Goal: Download file/media

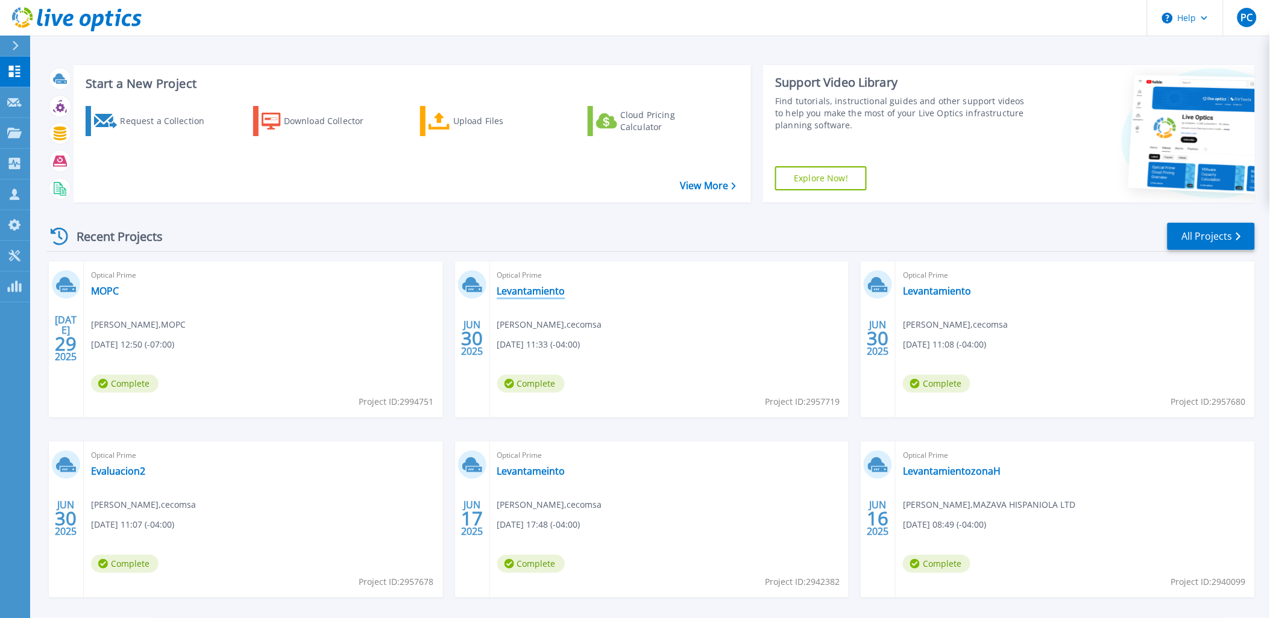
click at [535, 293] on link "Levantamiento" at bounding box center [531, 291] width 68 height 12
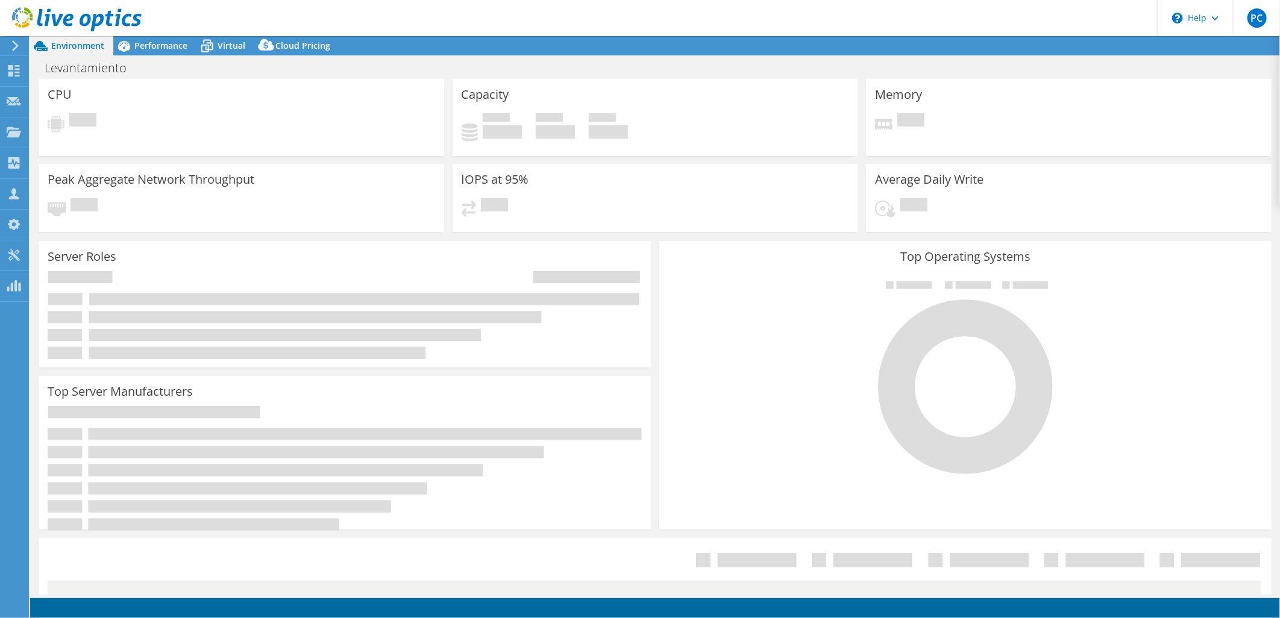
select select "HongKong"
select select "USD"
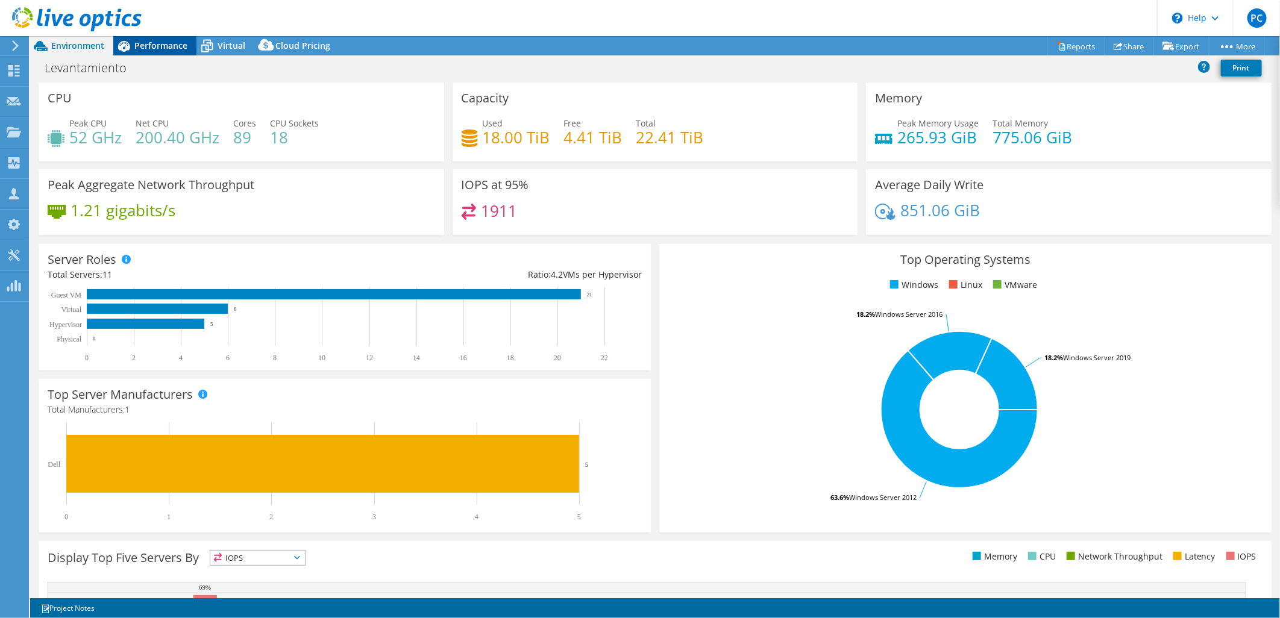
click at [141, 50] on span "Performance" at bounding box center [160, 45] width 53 height 11
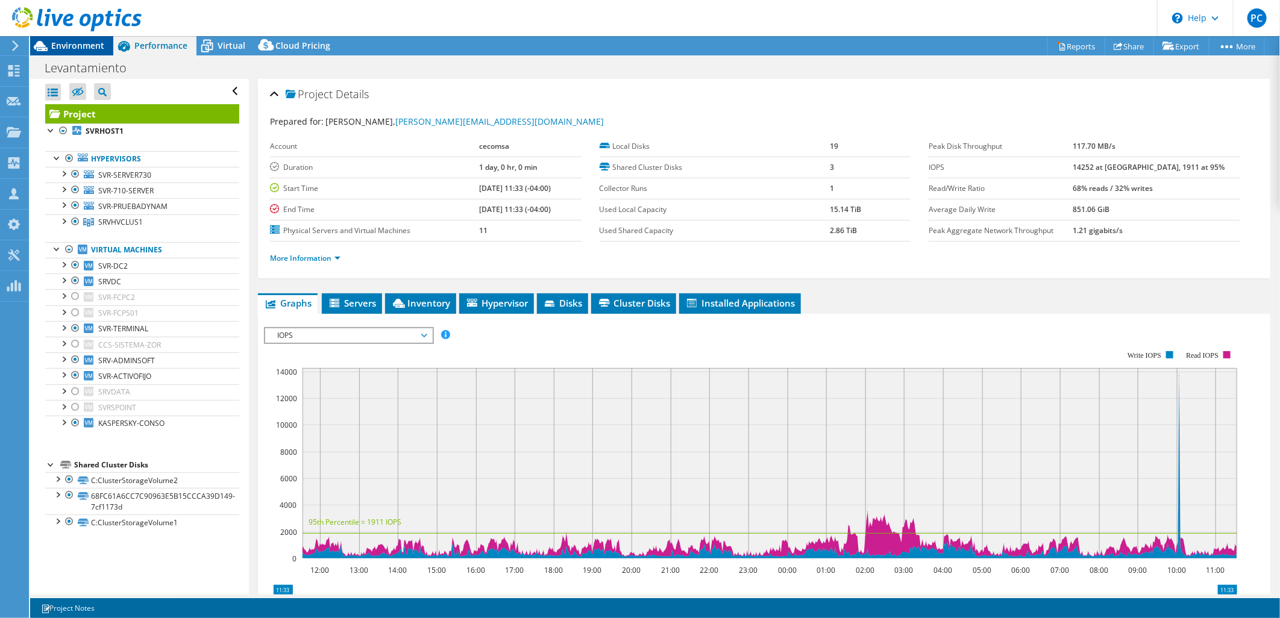
click at [78, 49] on span "Environment" at bounding box center [77, 45] width 53 height 11
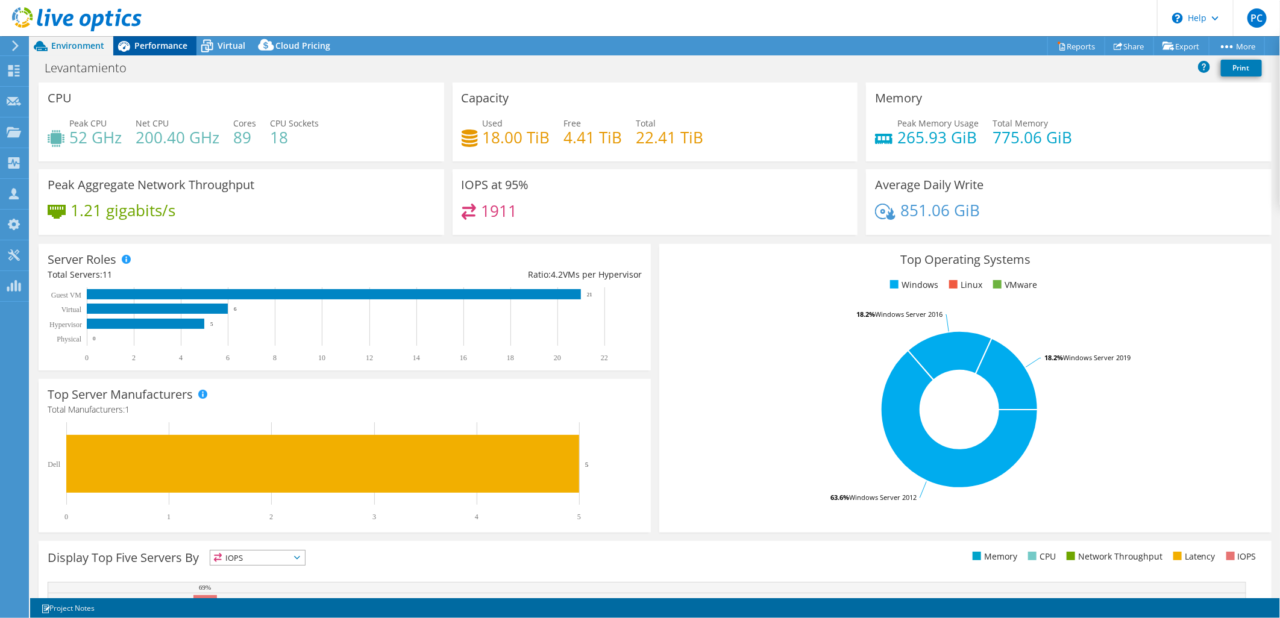
click at [117, 46] on icon at bounding box center [123, 46] width 21 height 21
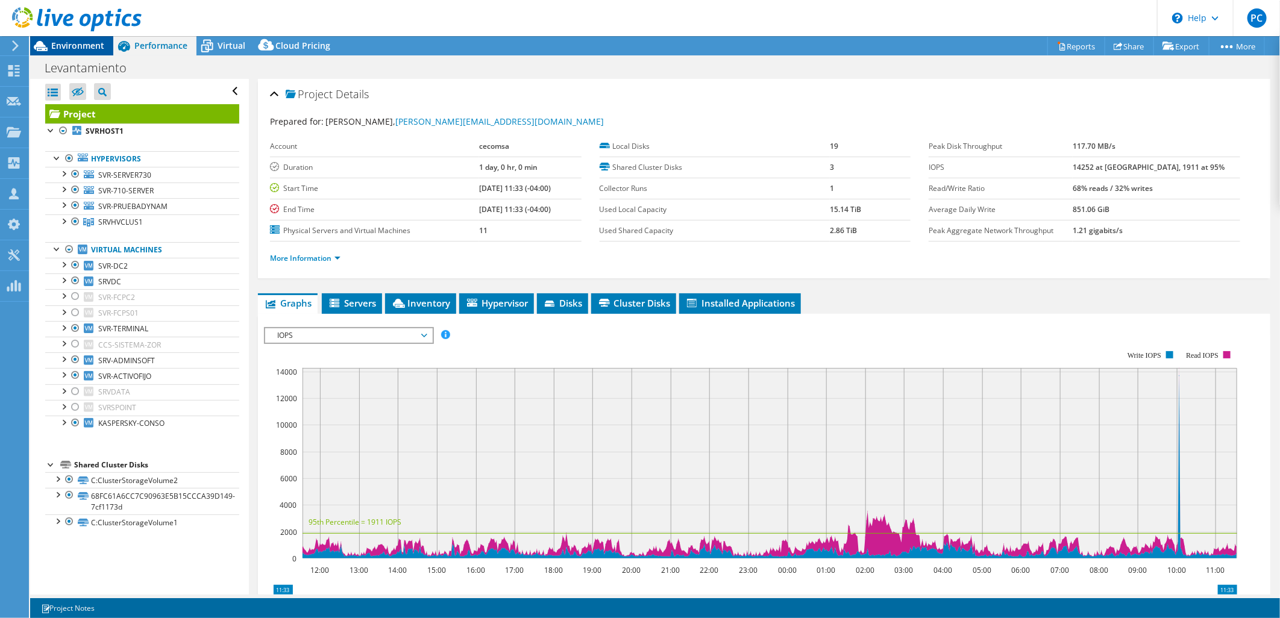
click at [84, 40] on span "Environment" at bounding box center [77, 45] width 53 height 11
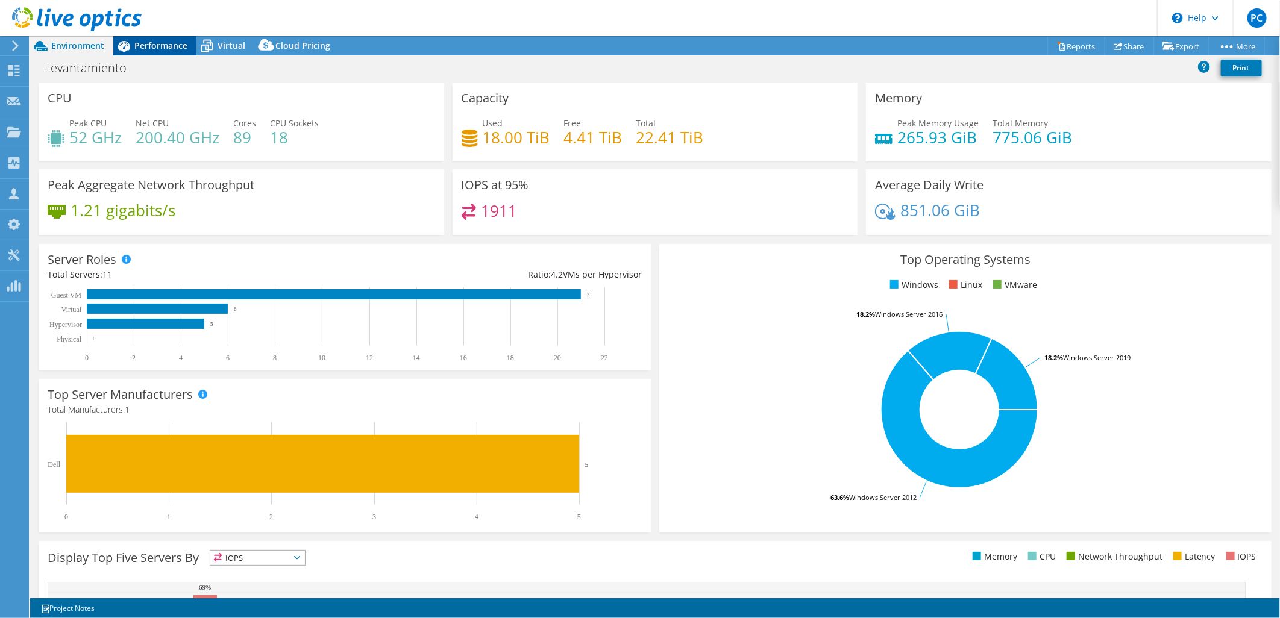
click at [131, 51] on icon at bounding box center [123, 46] width 21 height 21
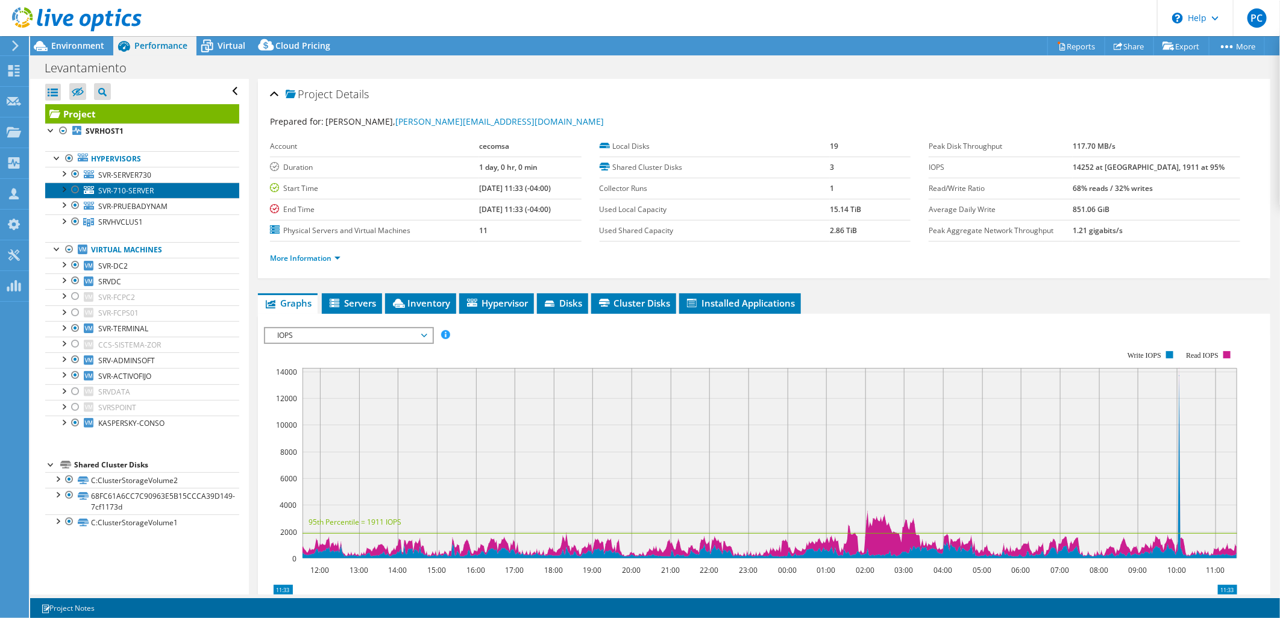
click at [151, 192] on span "SVR-710-SERVER" at bounding box center [125, 191] width 55 height 10
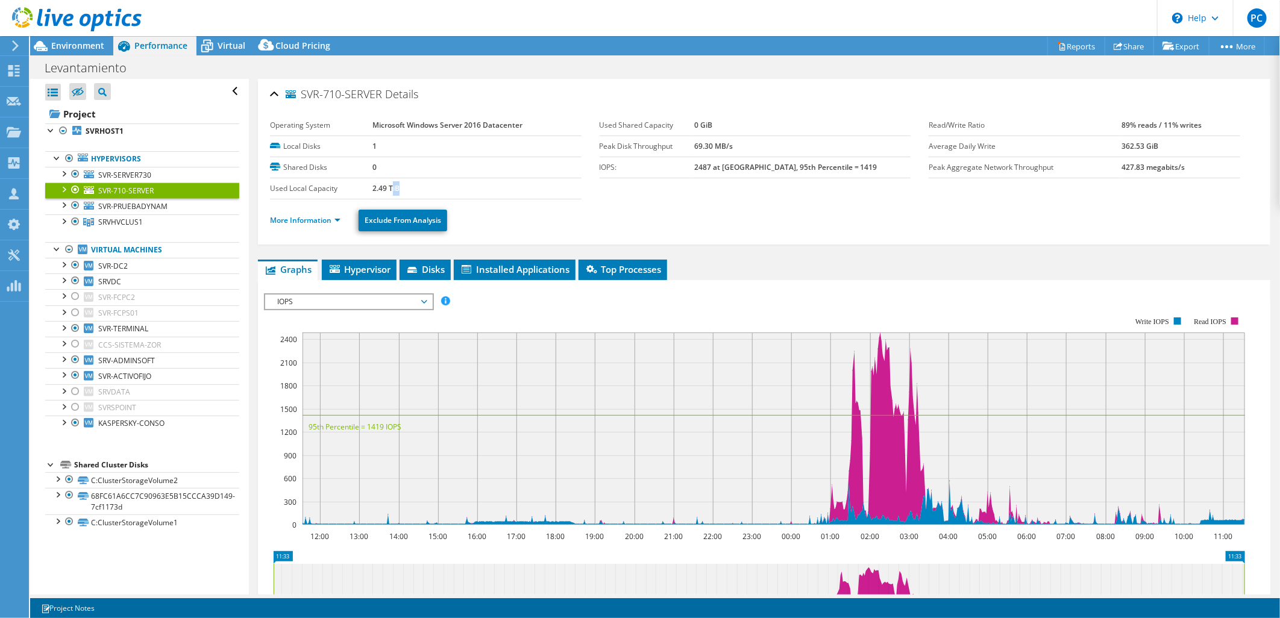
drag, startPoint x: 410, startPoint y: 191, endPoint x: 392, endPoint y: 188, distance: 18.9
click at [392, 188] on td "2.49 TiB" at bounding box center [476, 188] width 209 height 21
click at [430, 272] on span "Disks" at bounding box center [425, 269] width 39 height 12
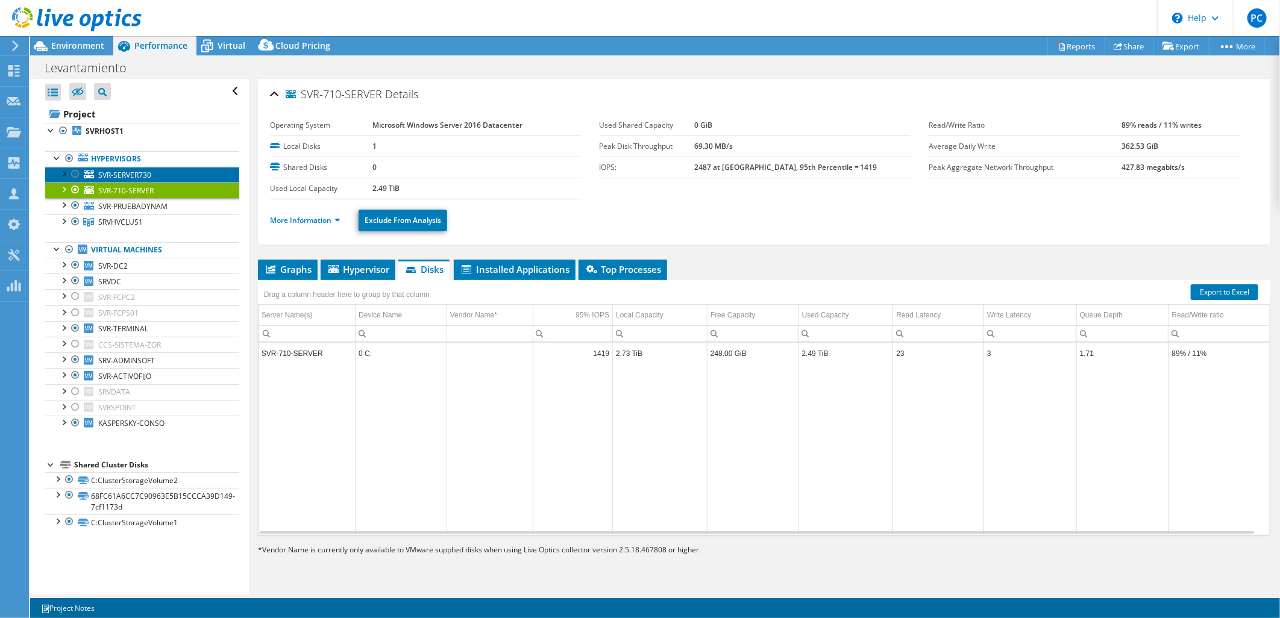
click at [194, 171] on link "SVR-SERVER730" at bounding box center [142, 175] width 194 height 16
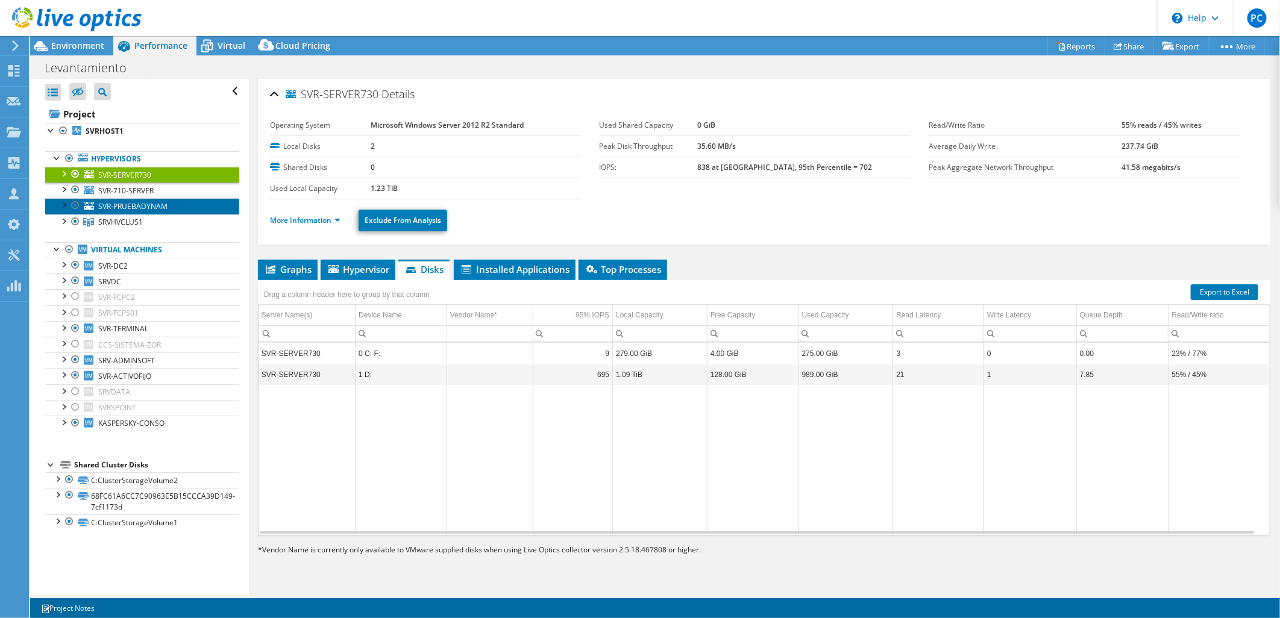
click at [134, 207] on span "SVR-PRUEBADYNAM" at bounding box center [132, 206] width 69 height 10
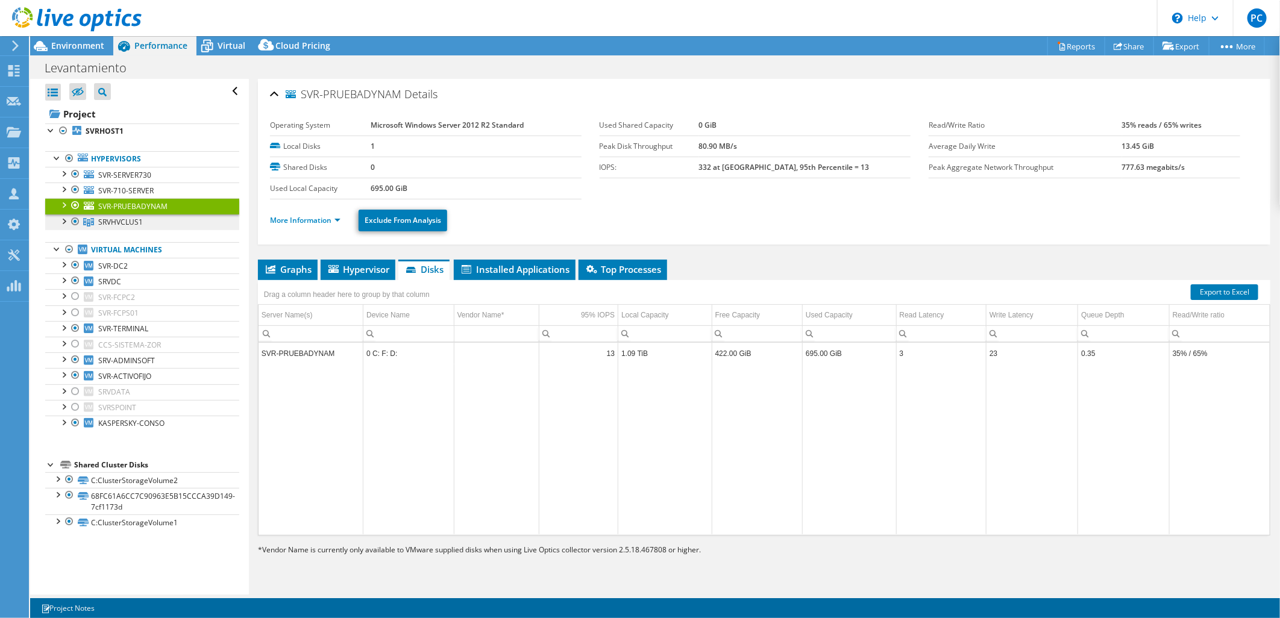
click at [157, 224] on link "SRVHVCLUS1" at bounding box center [142, 223] width 194 height 16
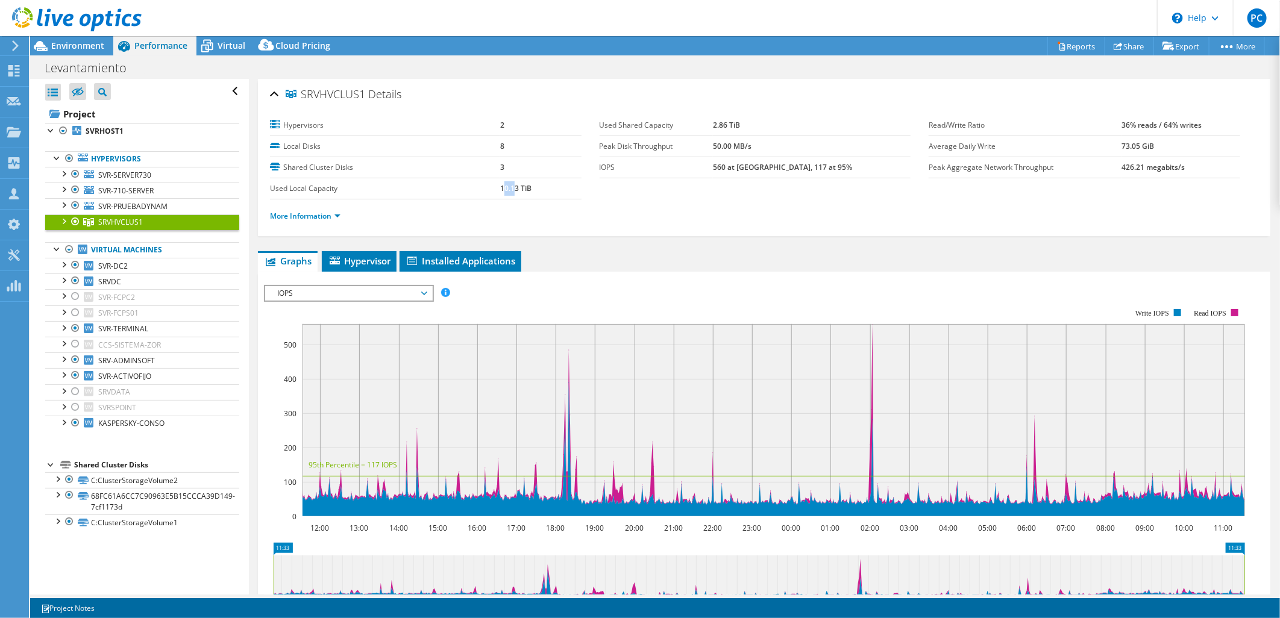
drag, startPoint x: 501, startPoint y: 185, endPoint x: 514, endPoint y: 187, distance: 13.5
click at [514, 187] on b "10.13 TiB" at bounding box center [515, 188] width 31 height 10
click at [518, 187] on b "10.13 TiB" at bounding box center [515, 188] width 31 height 10
click at [57, 220] on div at bounding box center [63, 221] width 12 height 12
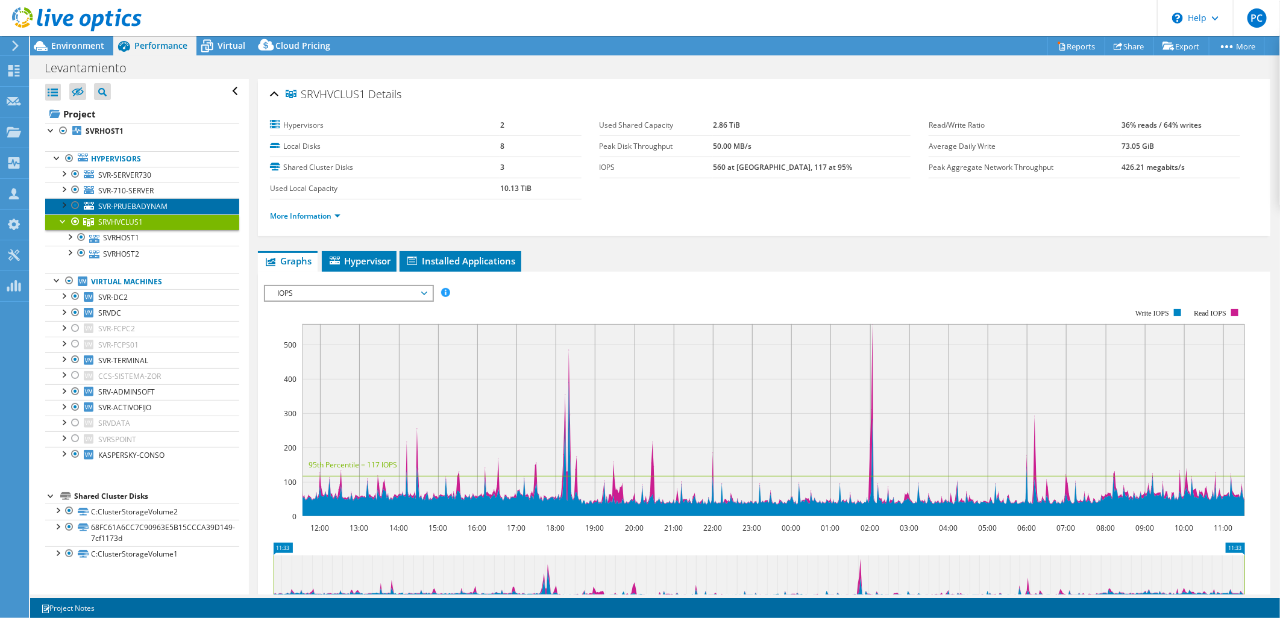
click at [147, 202] on span "SVR-PRUEBADYNAM" at bounding box center [132, 206] width 69 height 10
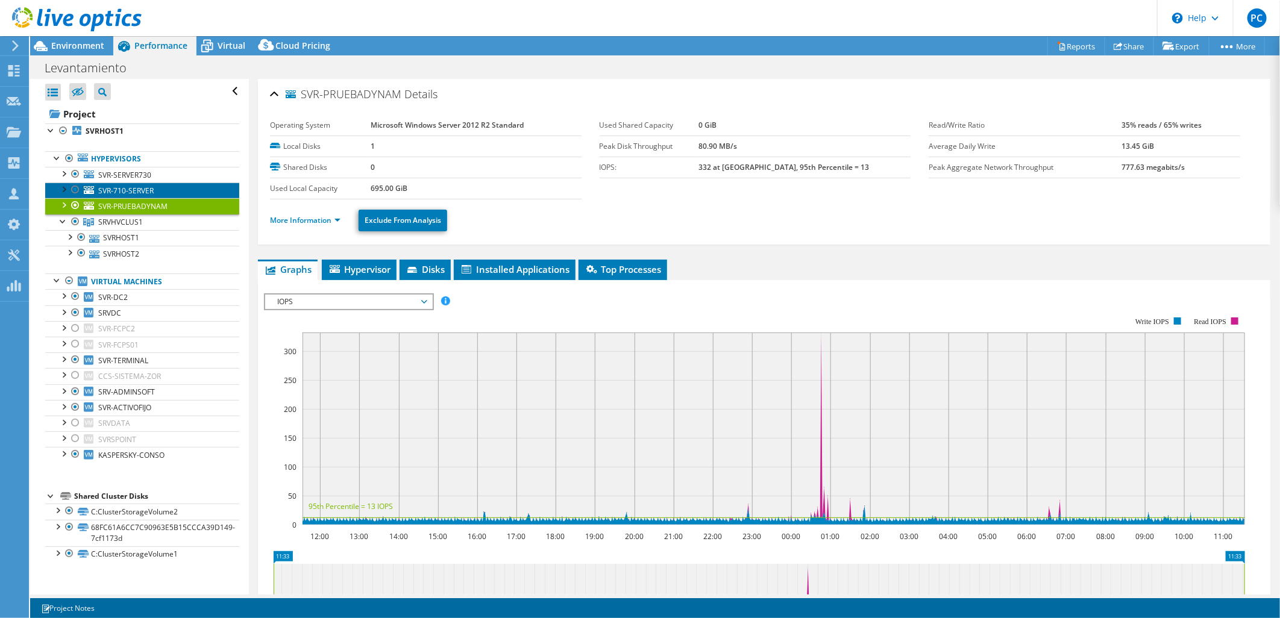
click at [146, 183] on link "SVR-710-SERVER" at bounding box center [142, 191] width 194 height 16
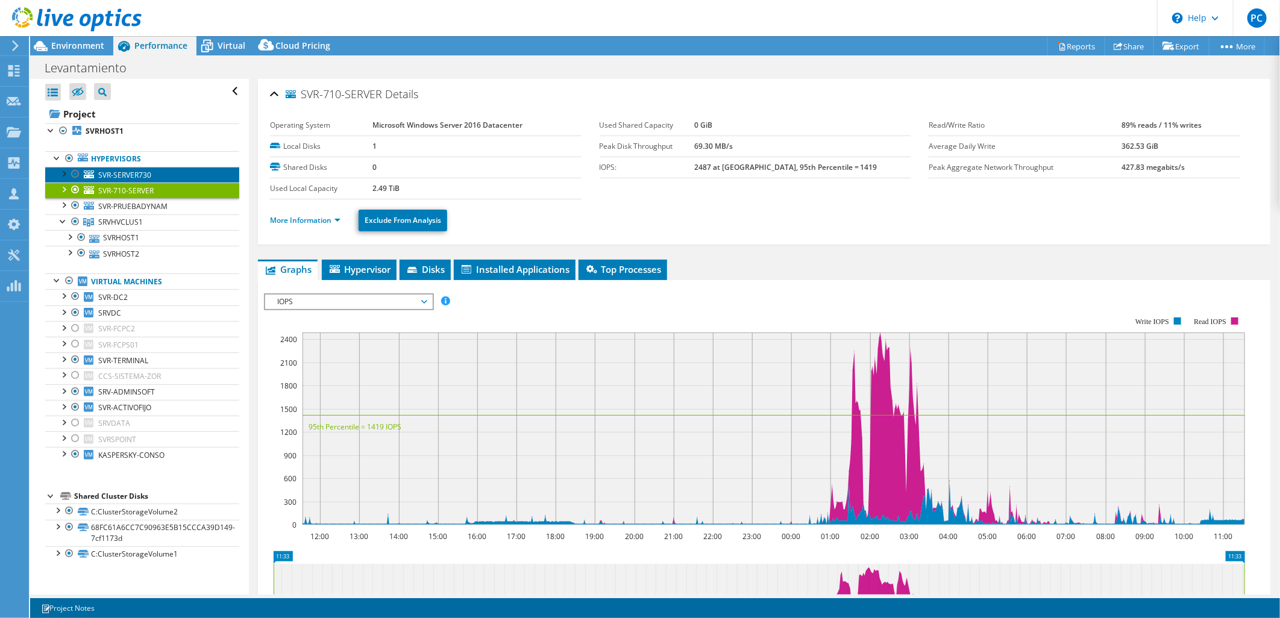
click at [146, 170] on span "SVR-SERVER730" at bounding box center [124, 175] width 53 height 10
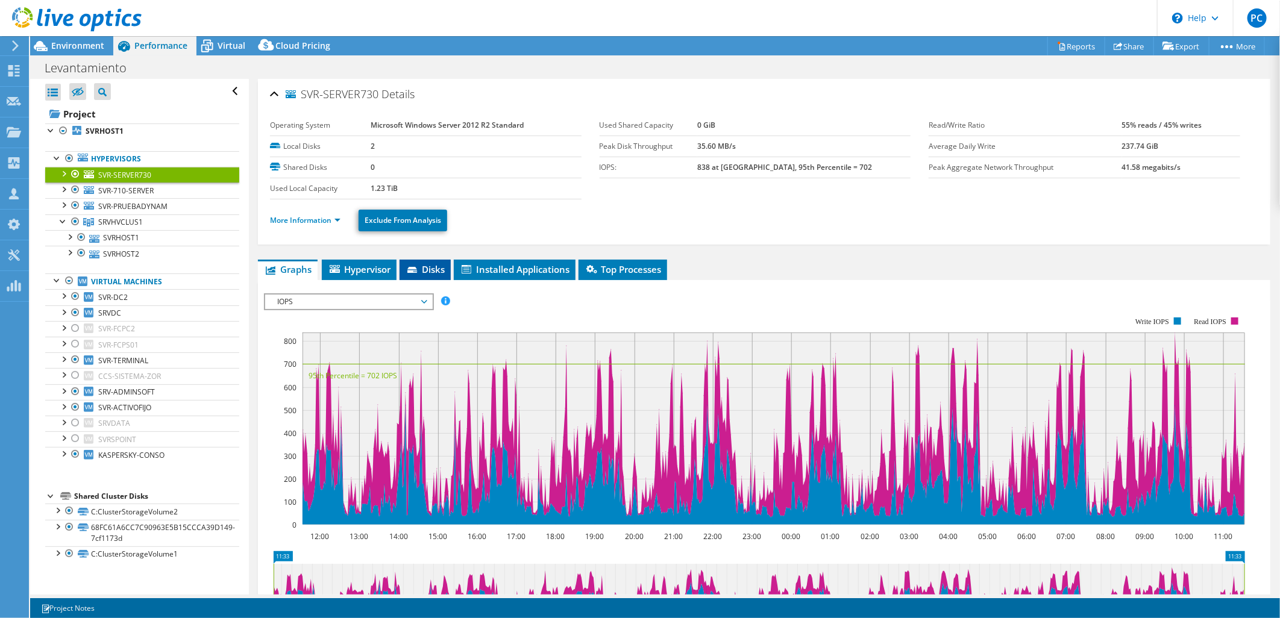
click at [440, 266] on span "Disks" at bounding box center [425, 269] width 39 height 12
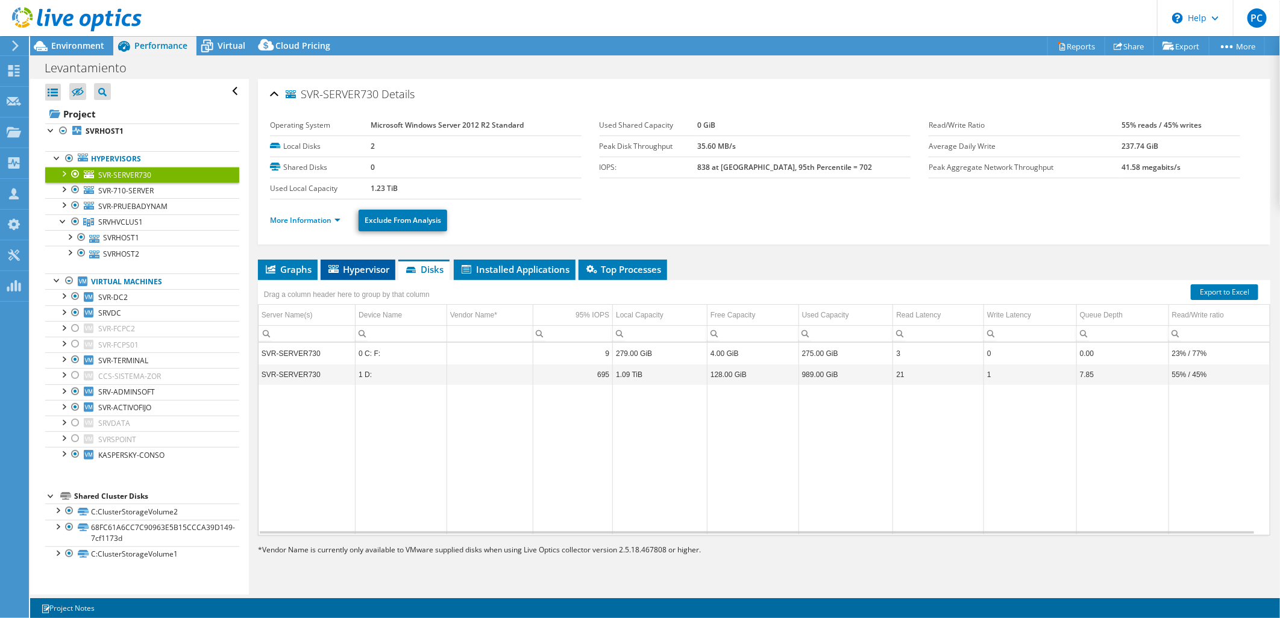
click at [360, 274] on span "Hypervisor" at bounding box center [358, 269] width 63 height 12
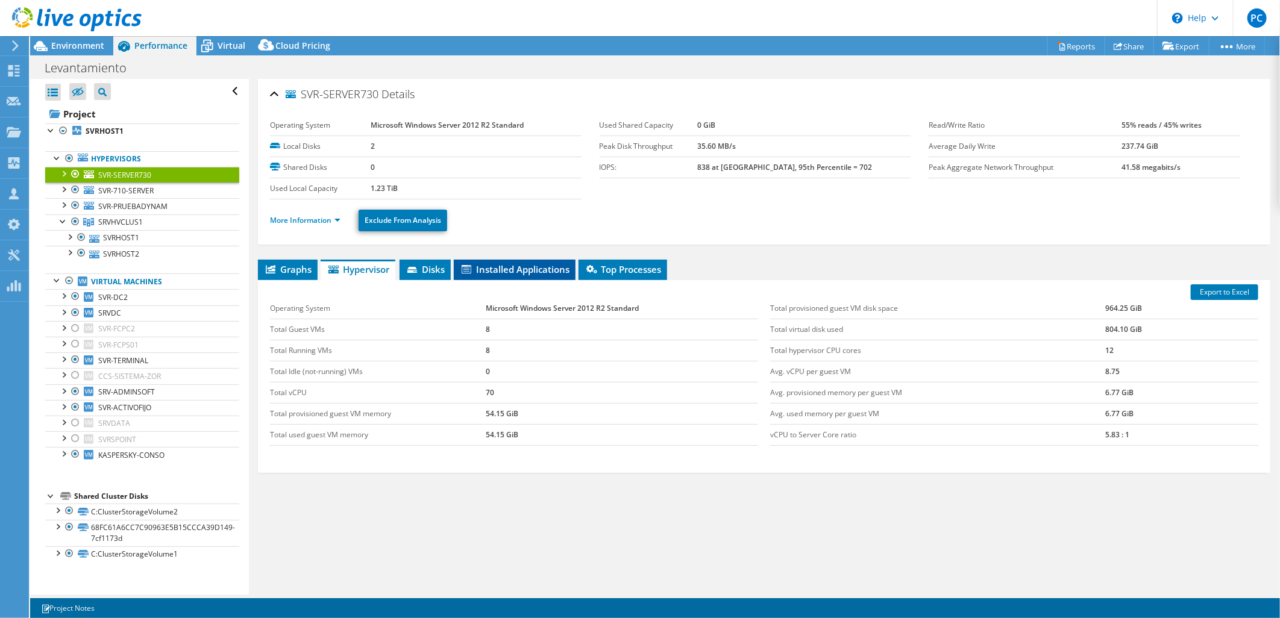
click at [483, 273] on span "Installed Applications" at bounding box center [515, 269] width 110 height 12
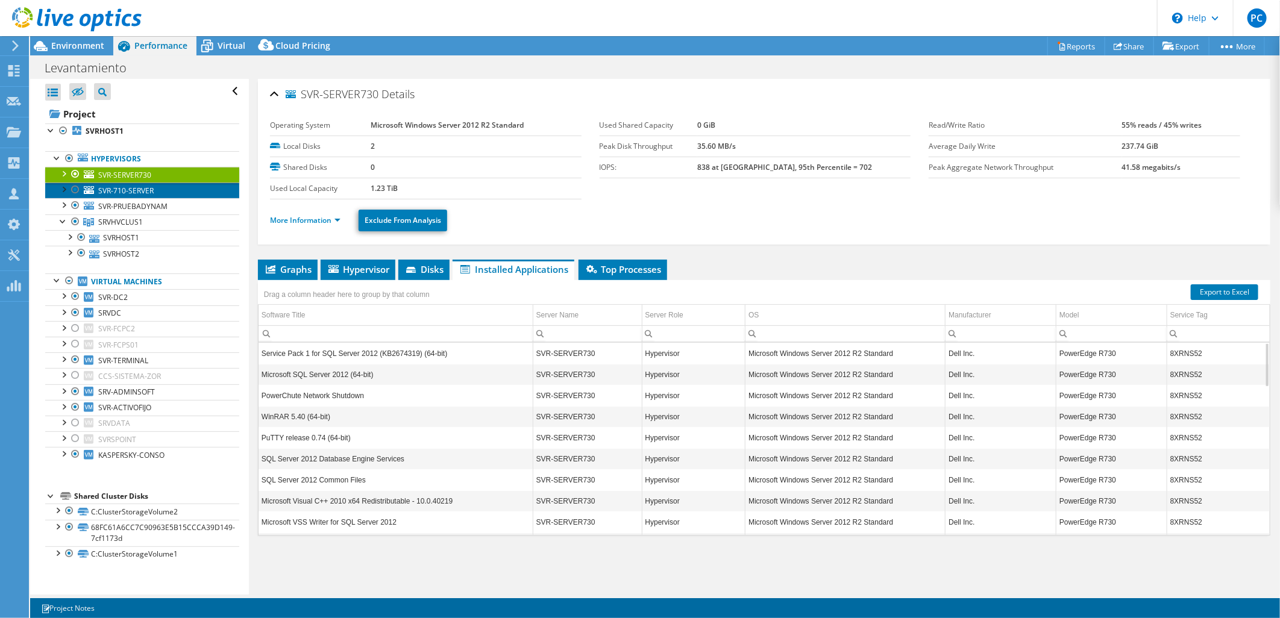
click at [143, 193] on span "SVR-710-SERVER" at bounding box center [125, 191] width 55 height 10
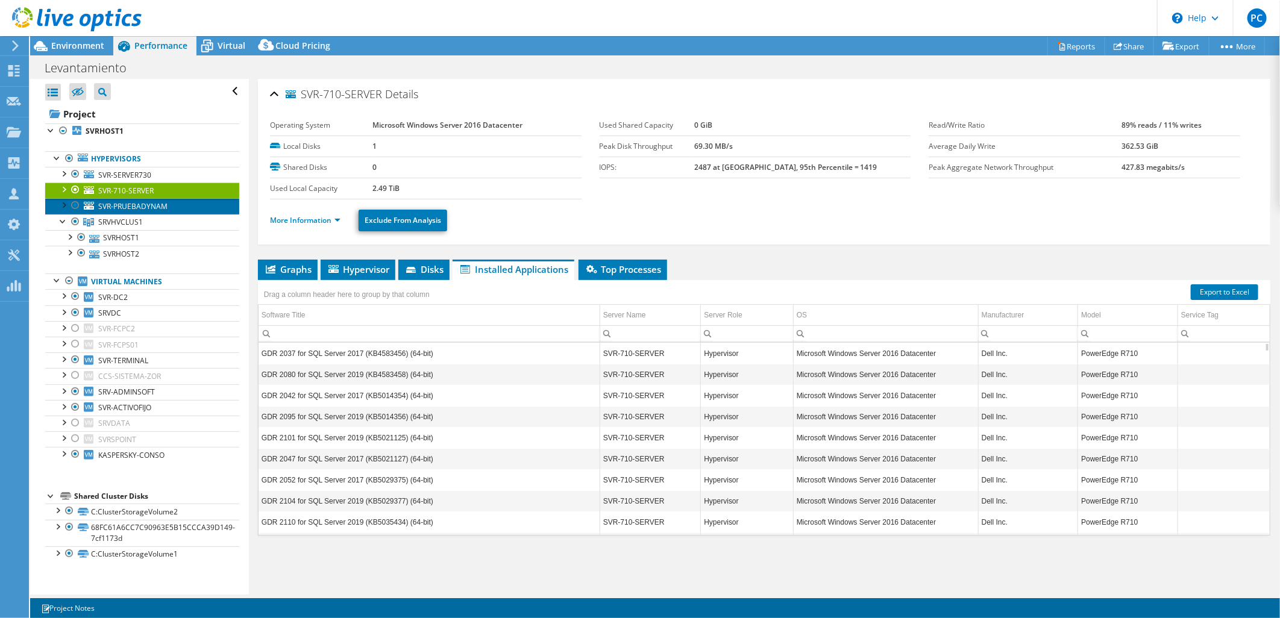
click at [142, 203] on span "SVR-PRUEBADYNAM" at bounding box center [132, 206] width 69 height 10
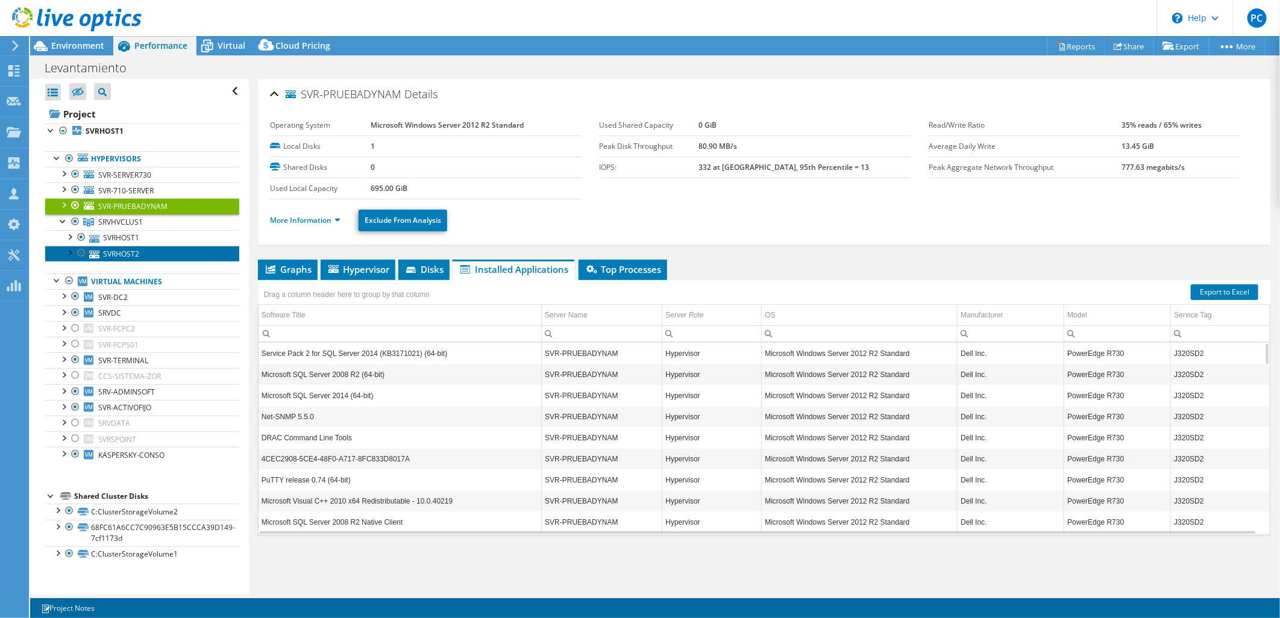
click at [131, 253] on link "SVRHOST2" at bounding box center [142, 254] width 194 height 16
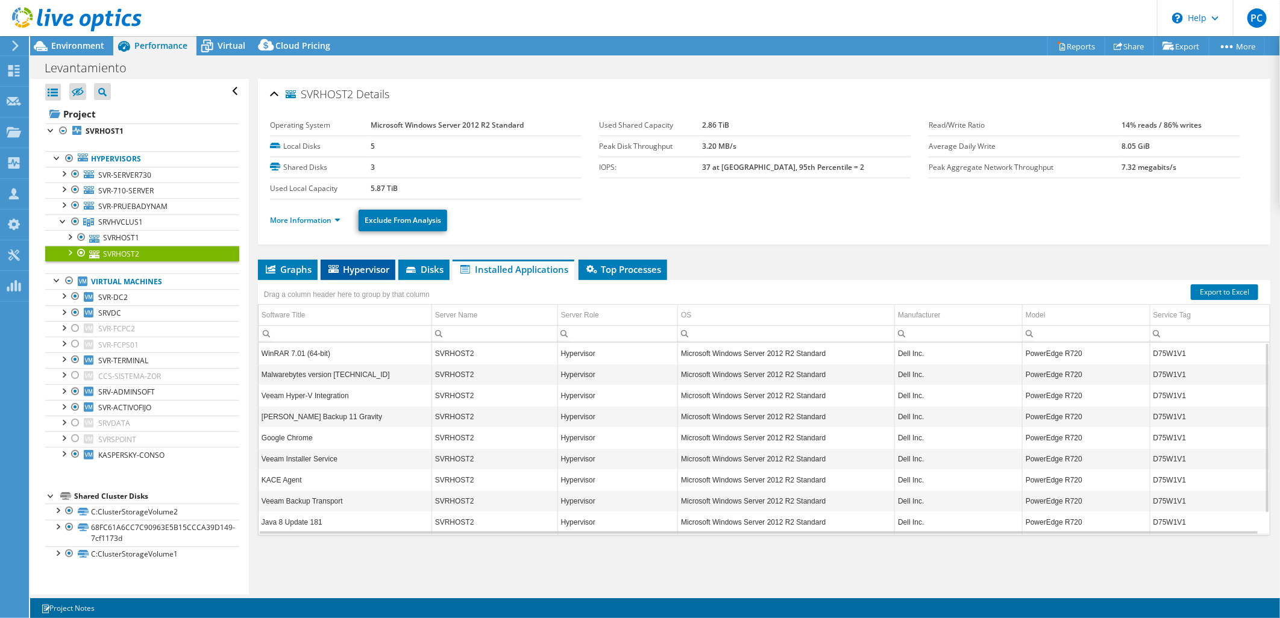
click at [348, 272] on span "Hypervisor" at bounding box center [358, 269] width 63 height 12
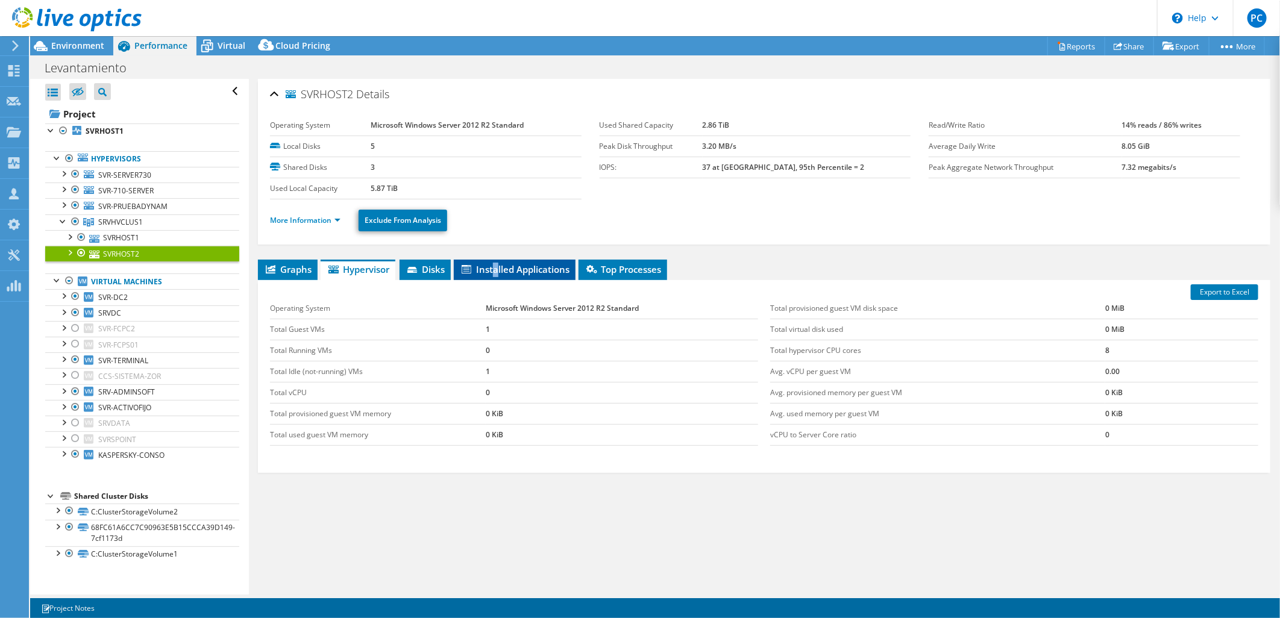
click at [498, 269] on span "Installed Applications" at bounding box center [515, 269] width 110 height 12
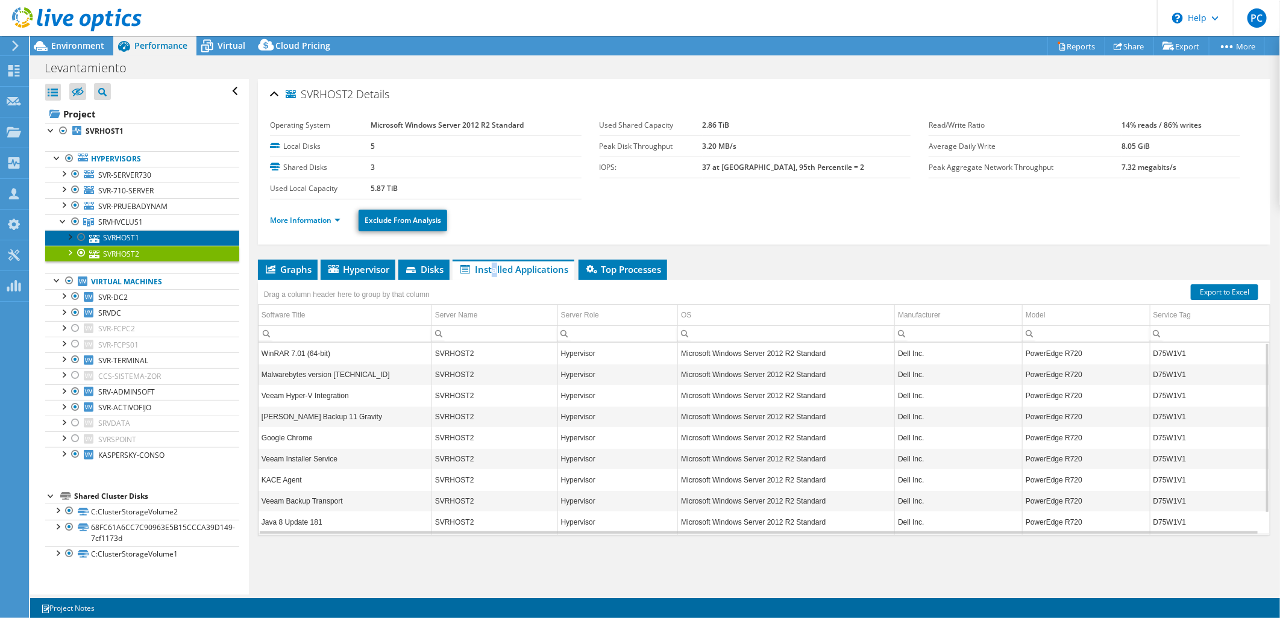
click at [140, 233] on link "SVRHOST1" at bounding box center [142, 238] width 194 height 16
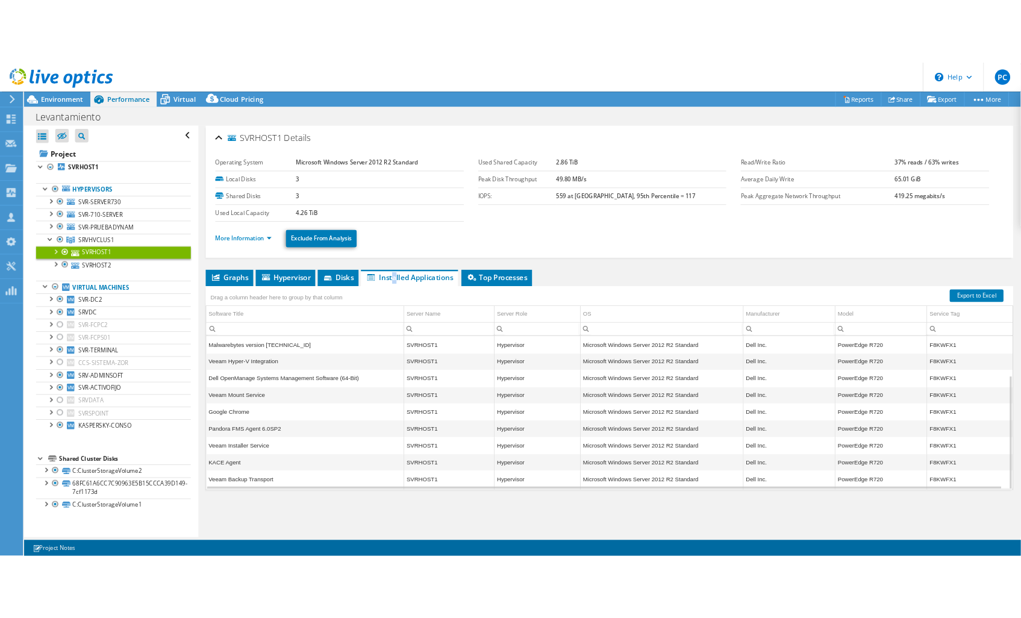
scroll to position [67, 0]
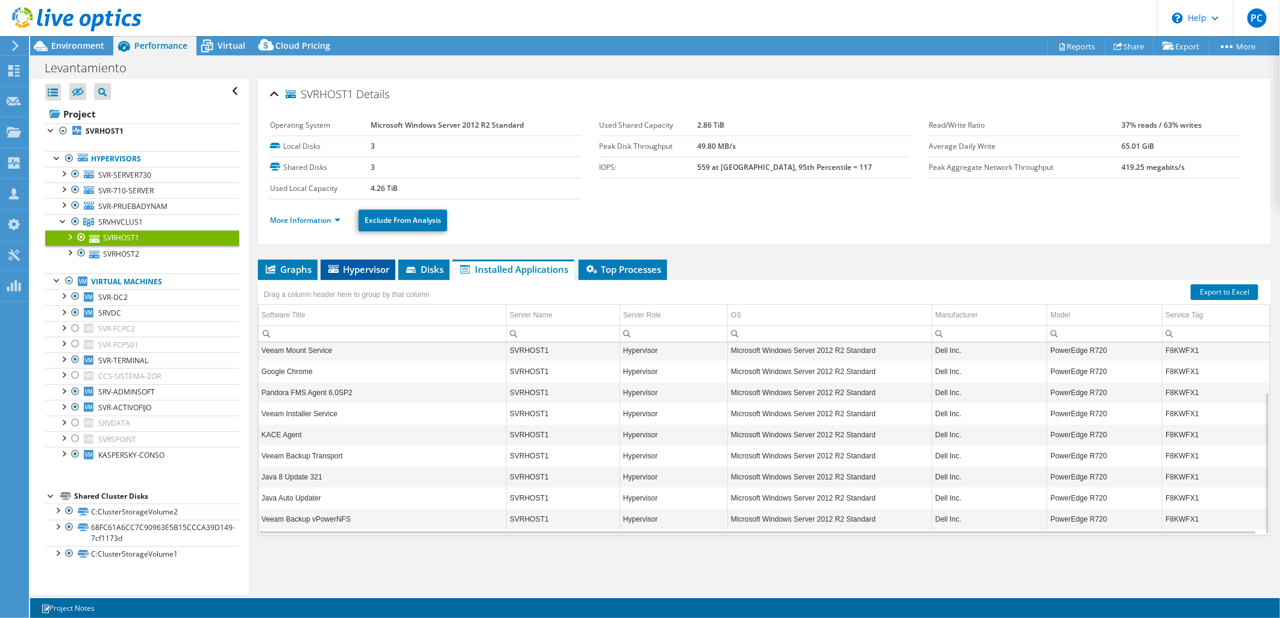
click at [338, 267] on icon at bounding box center [333, 269] width 10 height 8
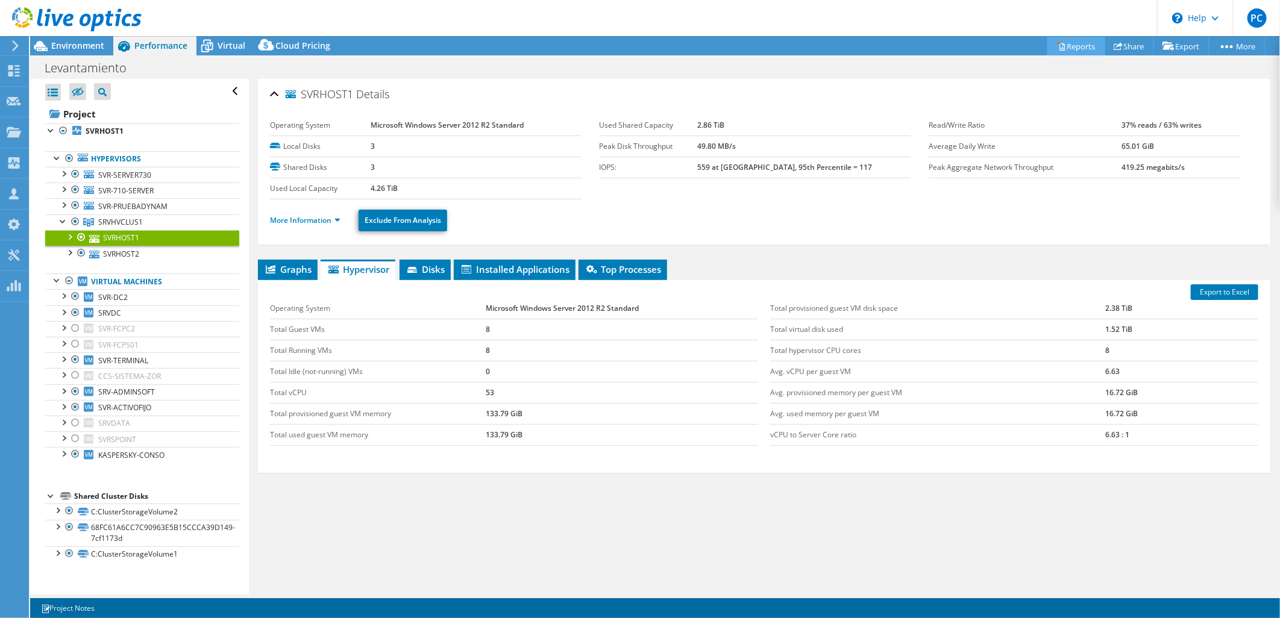
click at [1083, 38] on link "Reports" at bounding box center [1076, 46] width 58 height 19
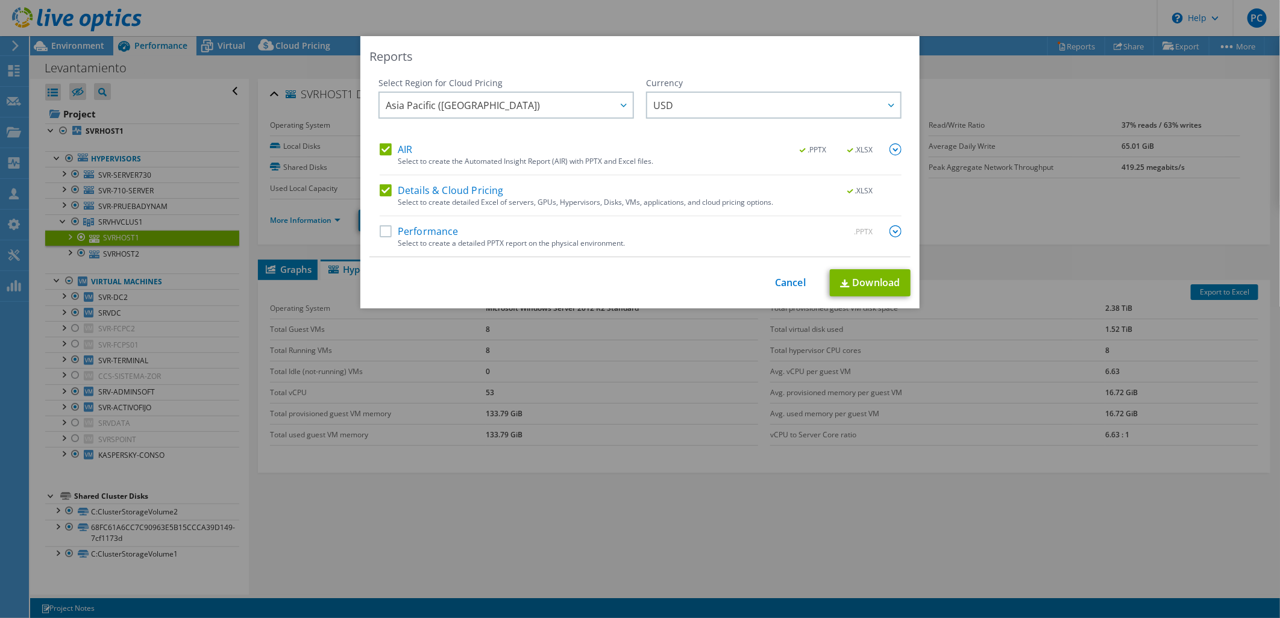
click at [416, 234] on label "Performance" at bounding box center [419, 231] width 79 height 12
click at [0, 0] on input "Performance" at bounding box center [0, 0] width 0 height 0
click at [878, 278] on link "Download" at bounding box center [870, 282] width 81 height 27
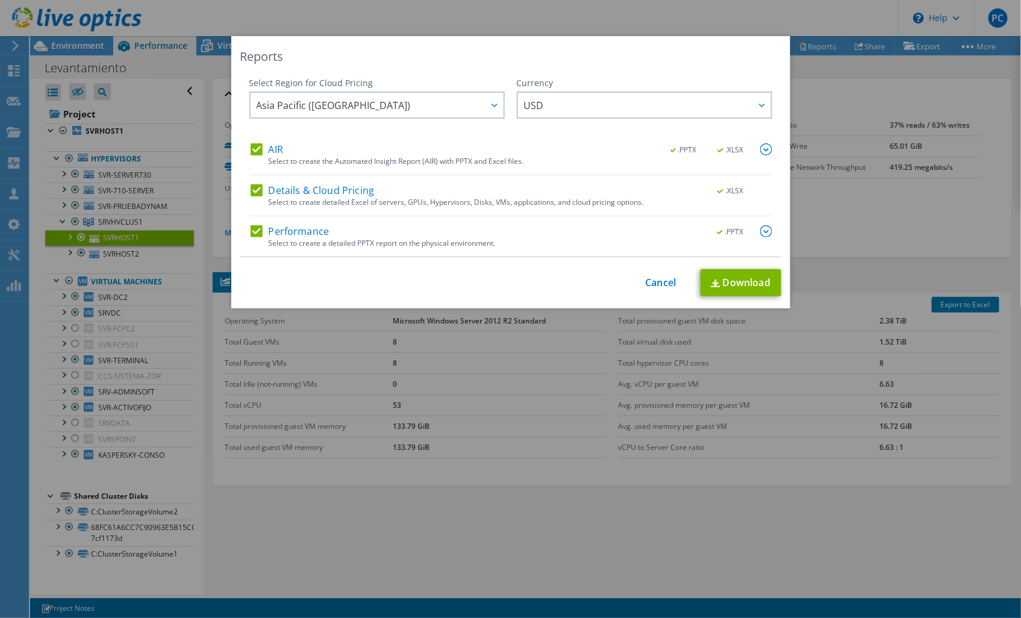
click at [457, 484] on div "Reports Select Region for Cloud Pricing Asia Pacific ([GEOGRAPHIC_DATA]) [GEOGR…" at bounding box center [510, 309] width 1021 height 546
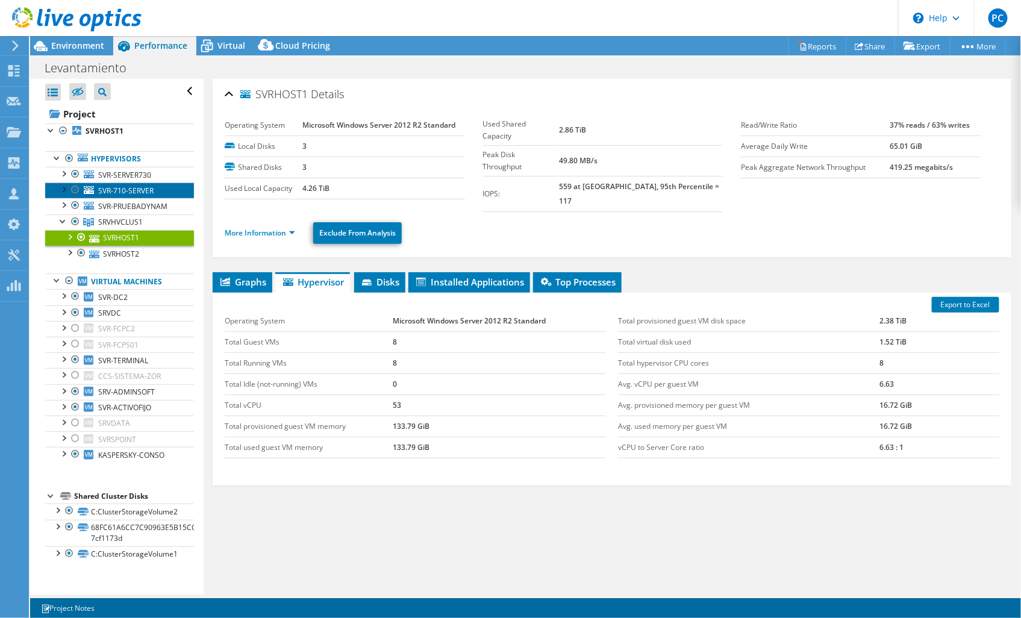
click at [145, 189] on span "SVR-710-SERVER" at bounding box center [125, 191] width 55 height 10
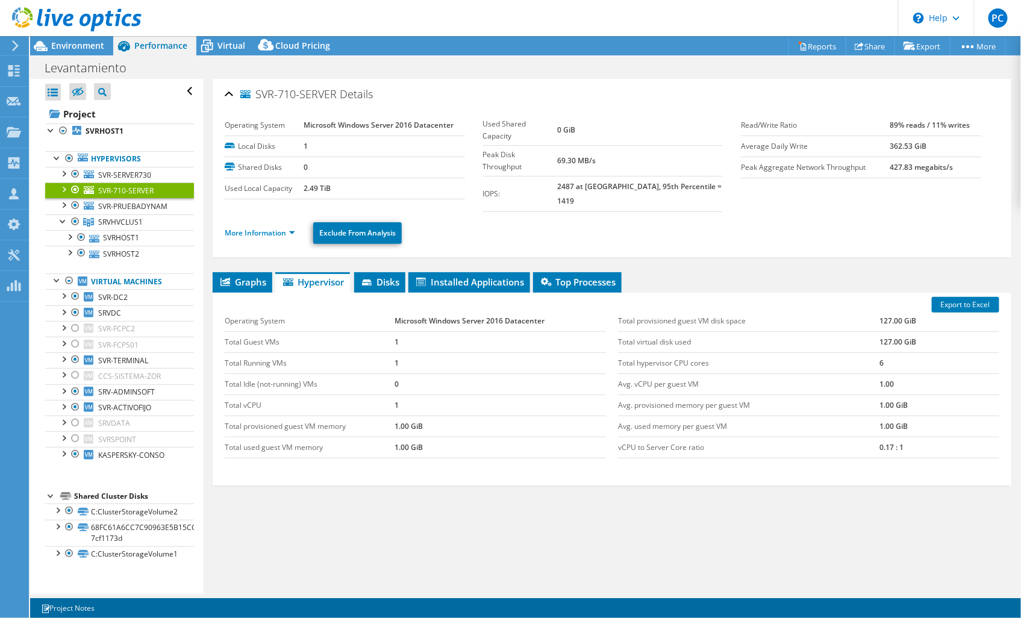
click at [60, 189] on div at bounding box center [63, 189] width 12 height 12
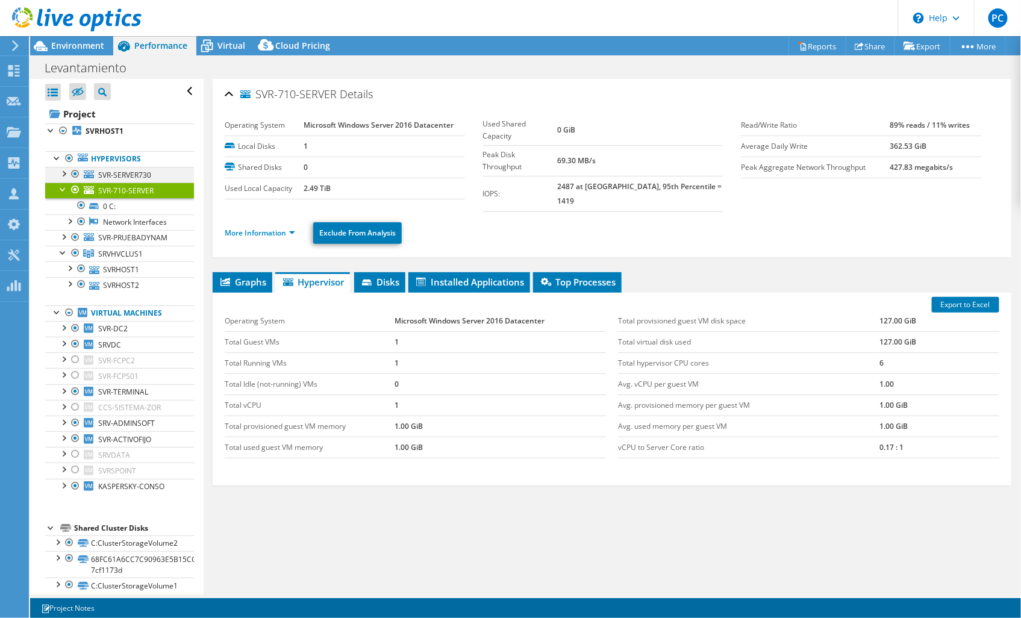
click at [66, 172] on div at bounding box center [63, 173] width 12 height 12
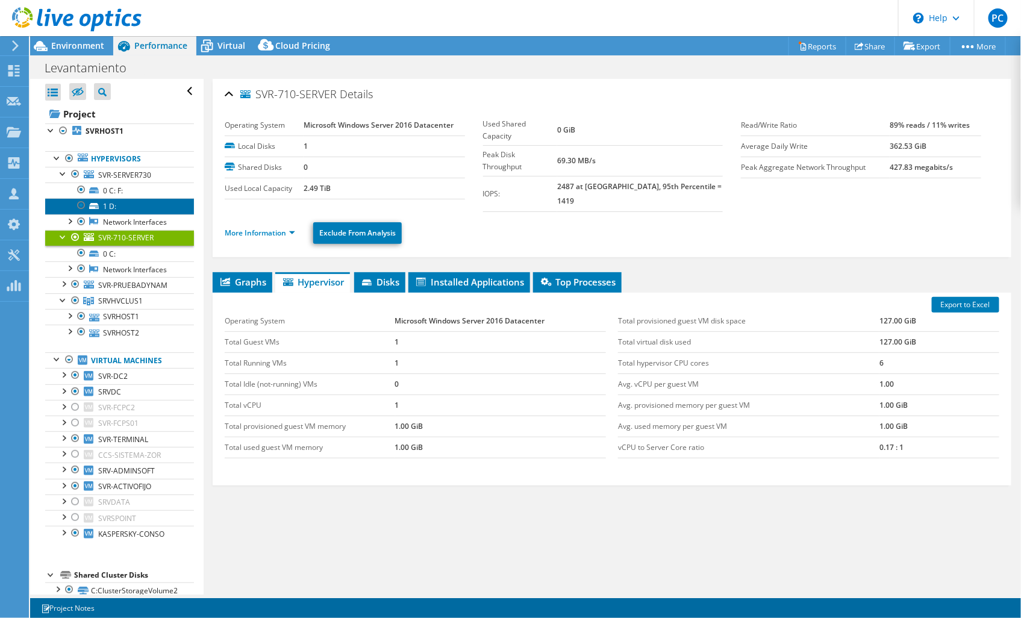
click at [111, 204] on link "1 D:" at bounding box center [119, 206] width 149 height 16
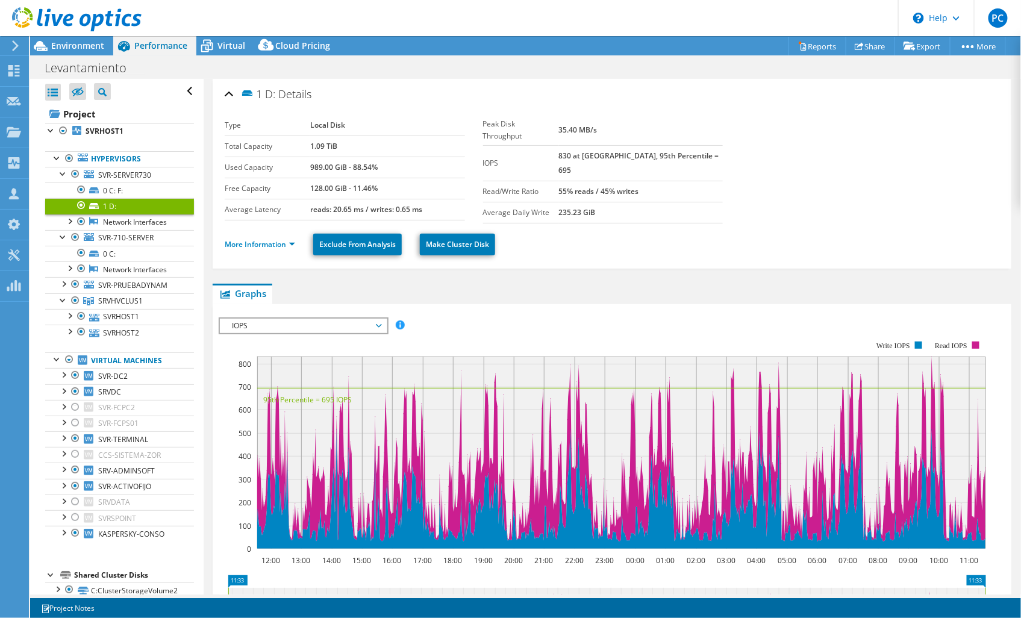
drag, startPoint x: 356, startPoint y: 145, endPoint x: 303, endPoint y: 141, distance: 52.6
click at [304, 141] on tr "Total Capacity 1.09 TiB" at bounding box center [345, 146] width 240 height 21
click at [141, 188] on link "0 C: F:" at bounding box center [119, 191] width 149 height 16
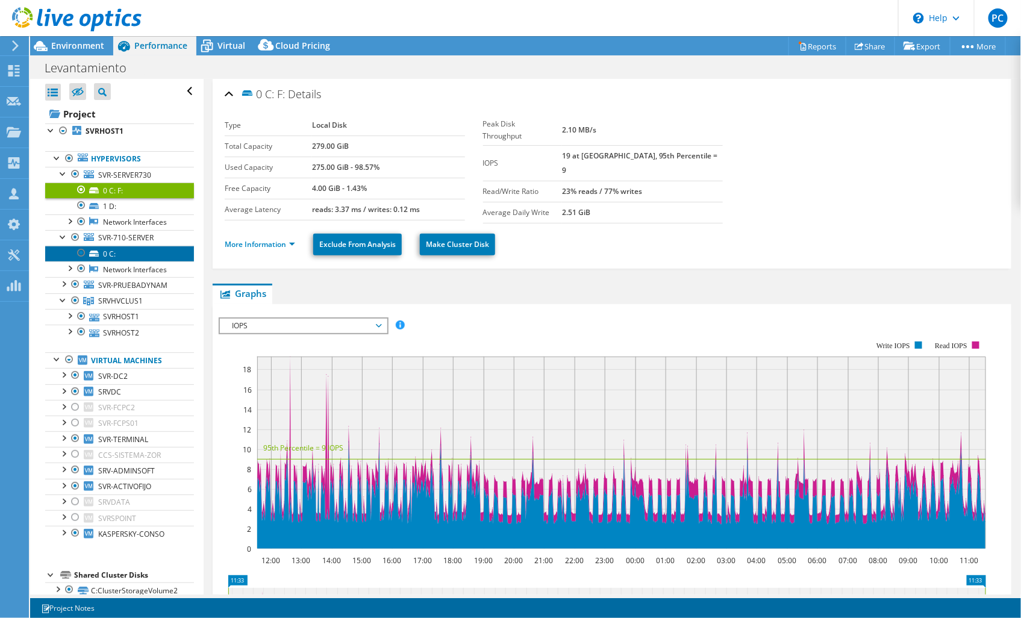
click at [104, 248] on link "0 C:" at bounding box center [119, 254] width 149 height 16
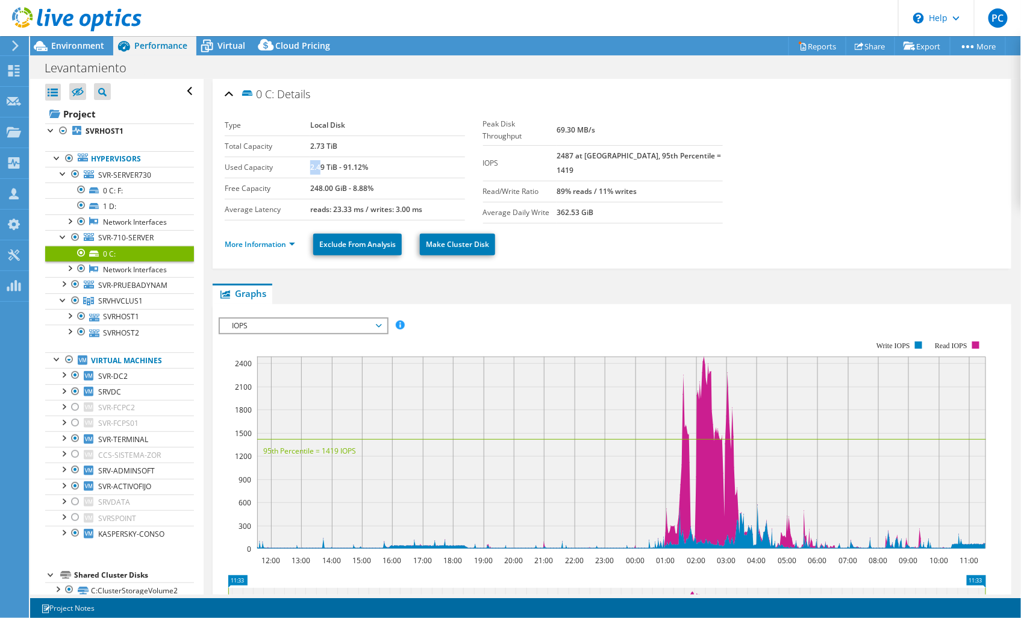
drag, startPoint x: 309, startPoint y: 163, endPoint x: 318, endPoint y: 166, distance: 9.7
click at [318, 166] on b "2.49 TiB - 91.12%" at bounding box center [339, 167] width 58 height 10
click at [97, 316] on icon at bounding box center [94, 318] width 10 height 8
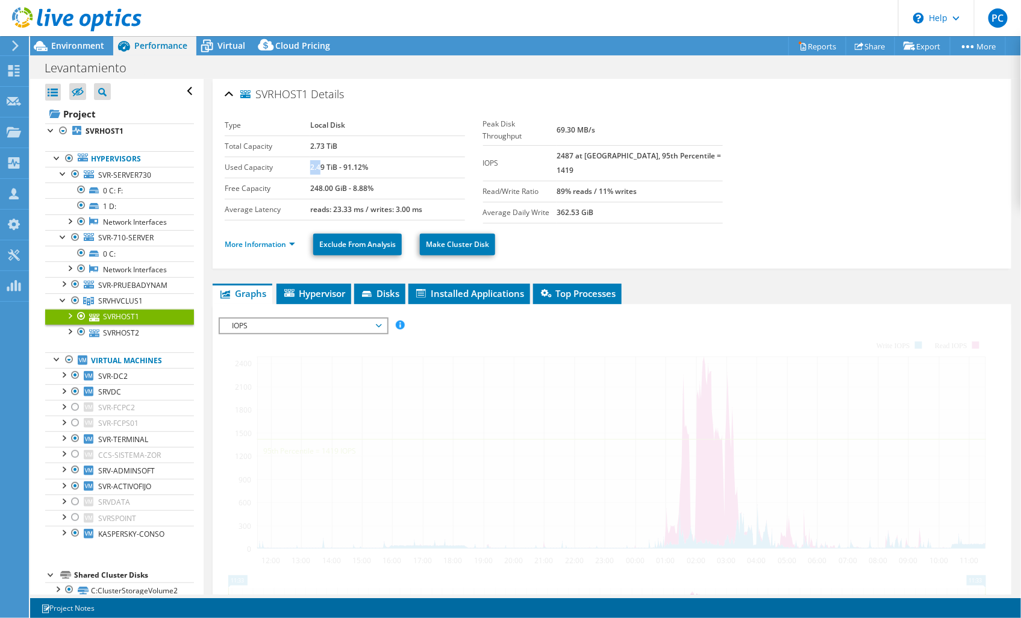
click at [97, 316] on icon at bounding box center [94, 318] width 10 height 8
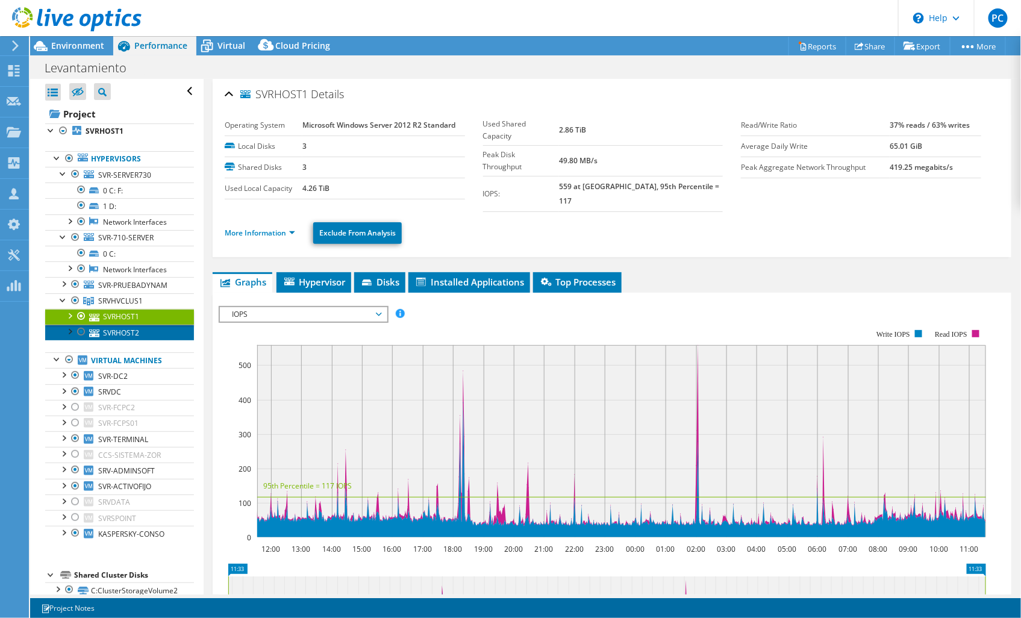
drag, startPoint x: 97, startPoint y: 316, endPoint x: 119, endPoint y: 333, distance: 28.0
click at [119, 333] on link "SVRHOST2" at bounding box center [119, 333] width 149 height 16
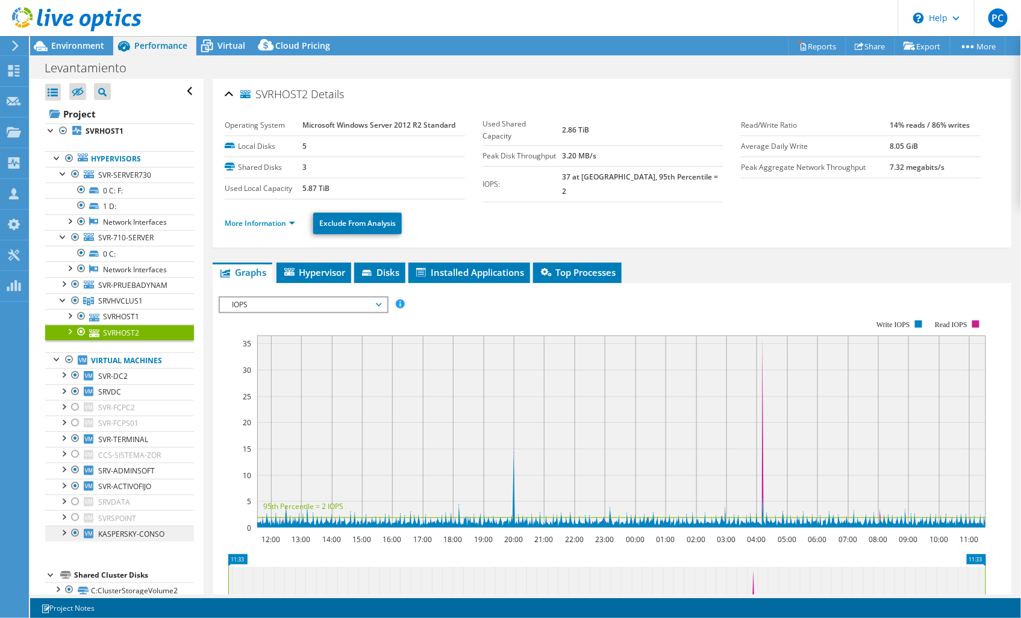
scroll to position [62, 0]
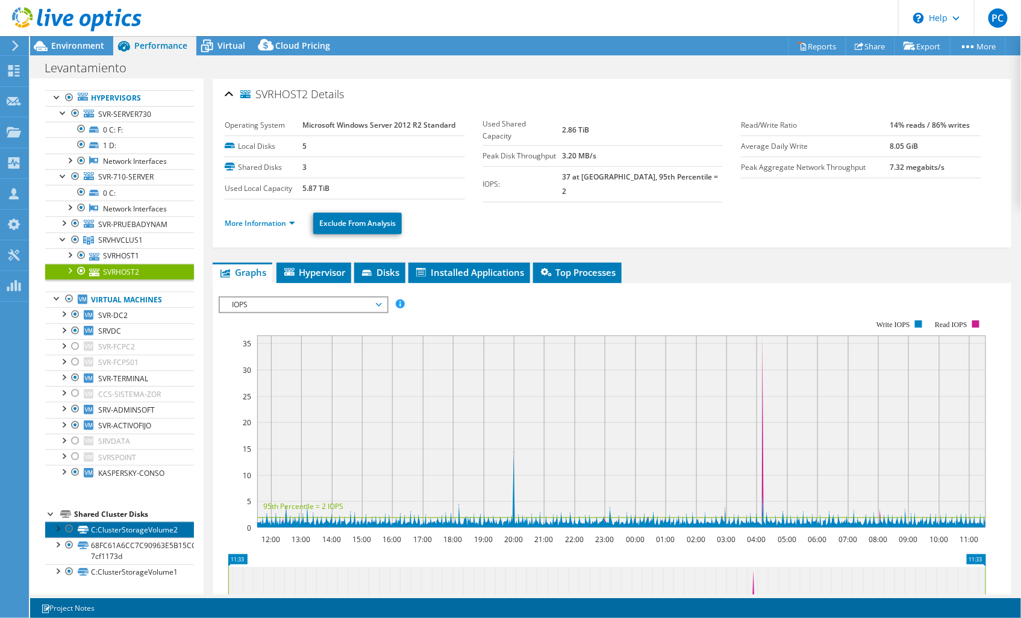
click at [149, 531] on link "C:ClusterStorageVolume2" at bounding box center [119, 530] width 149 height 16
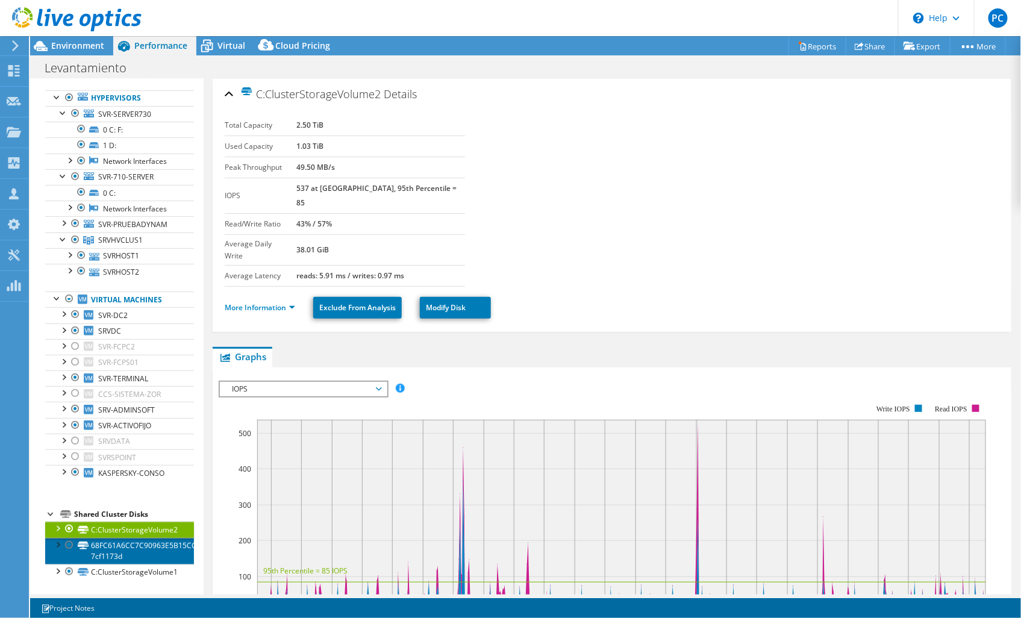
click at [129, 555] on link "68FC61A6CC7C90963E5B15CCCA39D149-7cf1173d" at bounding box center [119, 551] width 149 height 27
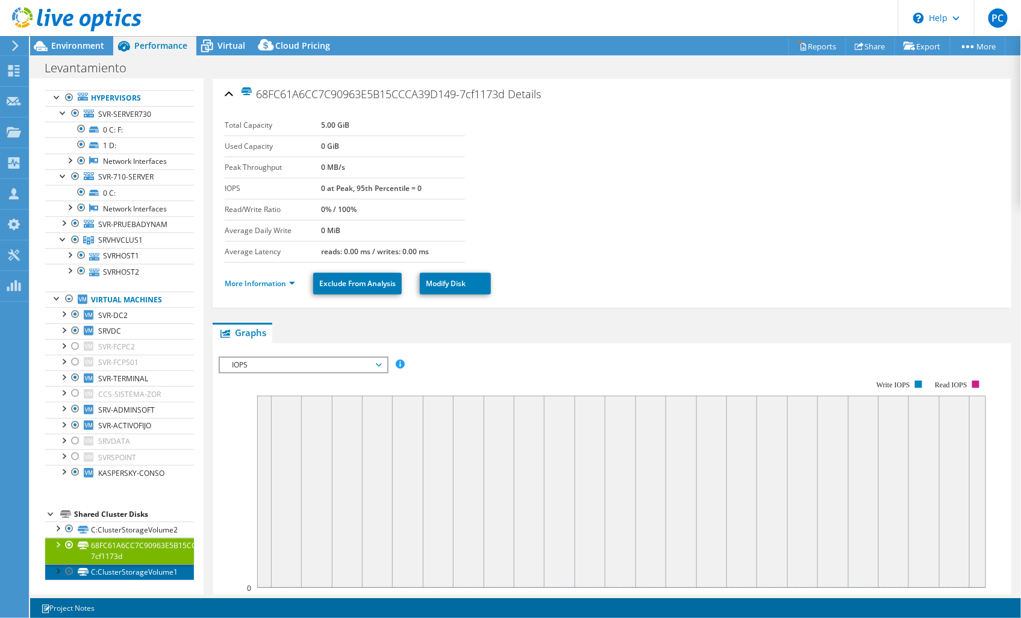
click at [127, 580] on link "C:ClusterStorageVolume1" at bounding box center [119, 573] width 149 height 16
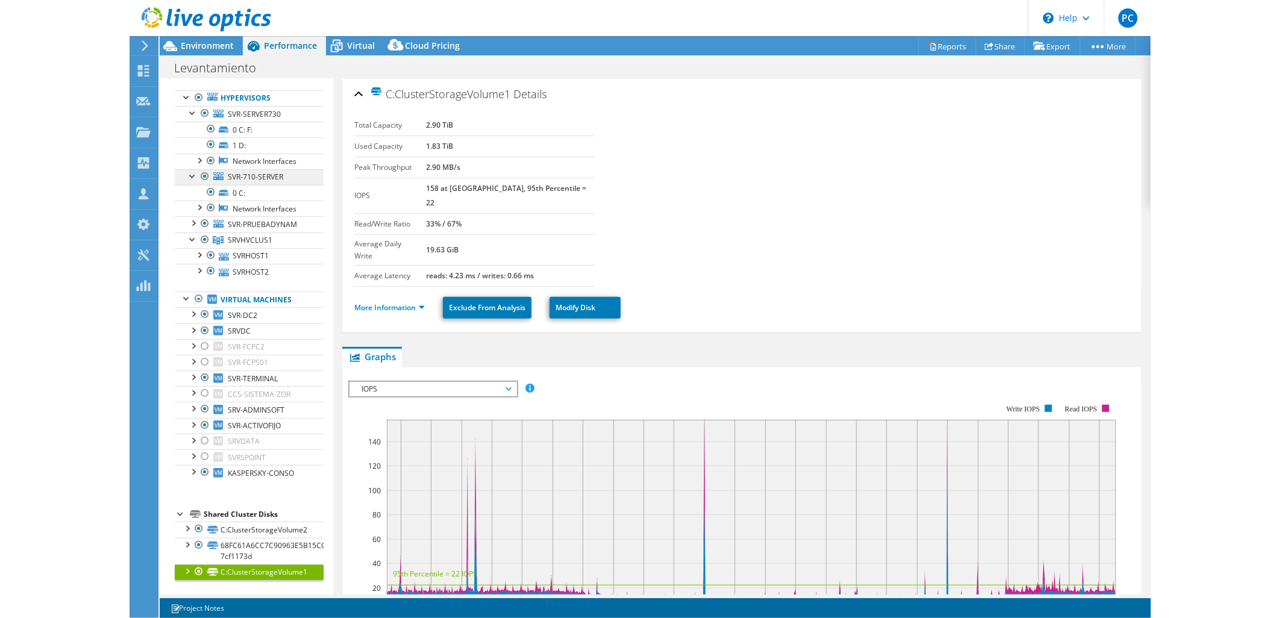
scroll to position [0, 0]
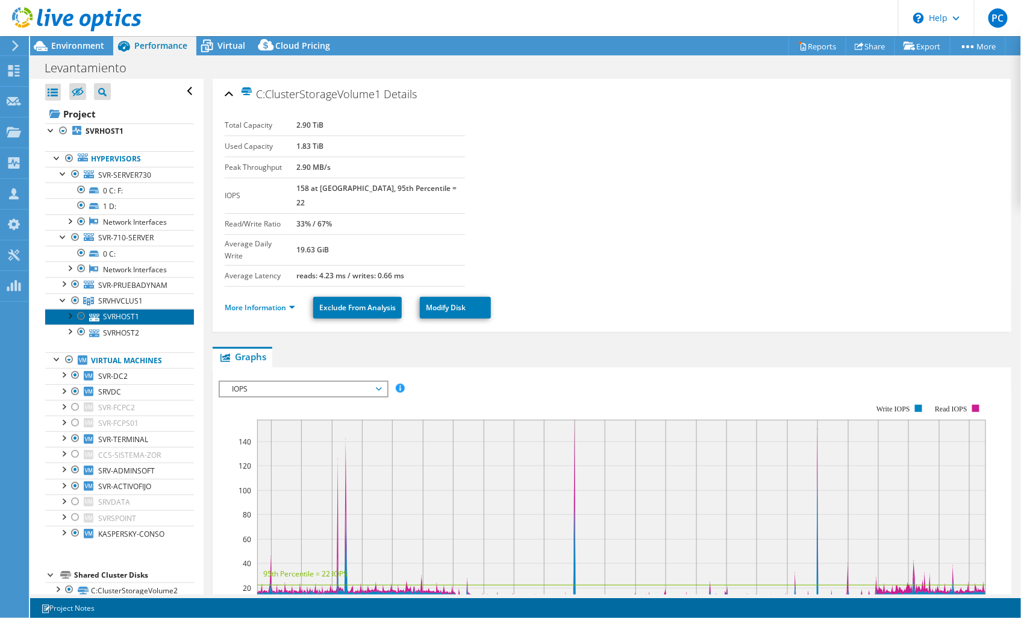
click at [112, 321] on link "SVRHOST1" at bounding box center [119, 317] width 149 height 16
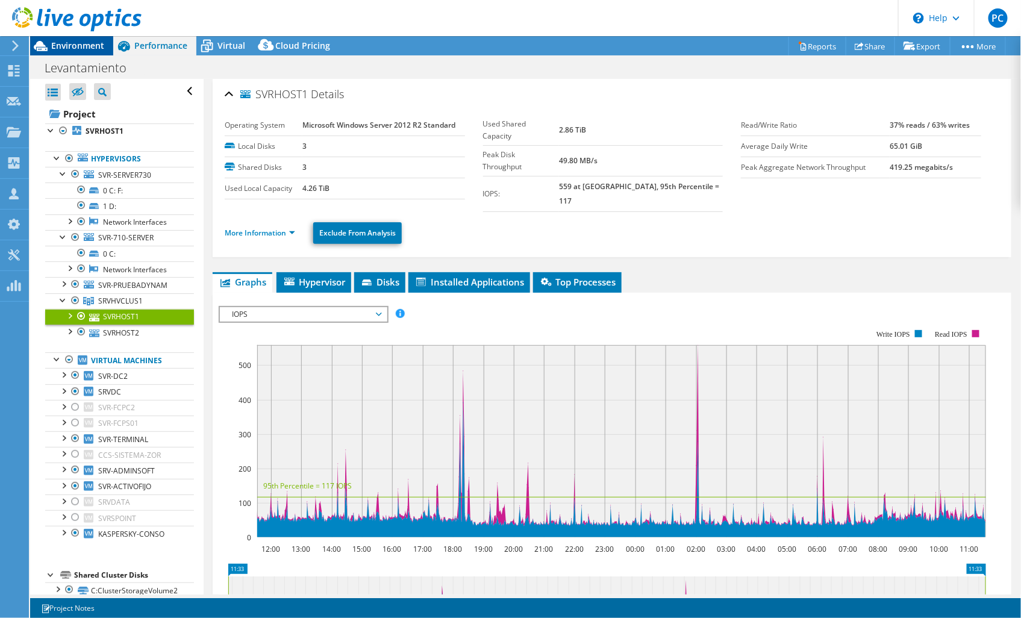
click at [86, 40] on span "Environment" at bounding box center [77, 45] width 53 height 11
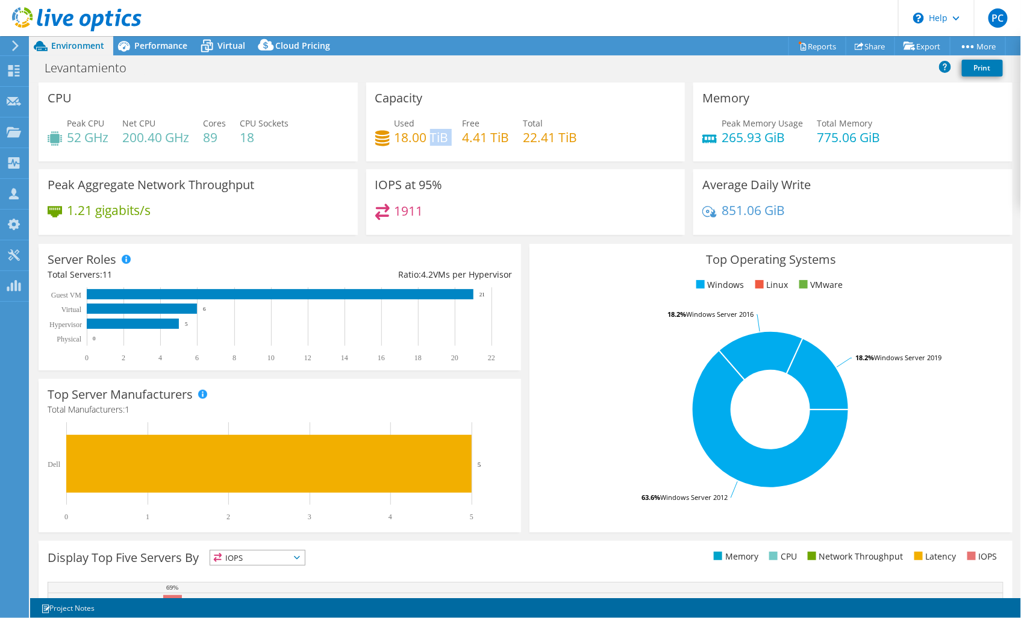
drag, startPoint x: 428, startPoint y: 136, endPoint x: 390, endPoint y: 147, distance: 39.7
click at [392, 147] on div "Used 18.00 TiB Free 4.41 TiB Total 22.41 TiB" at bounding box center [525, 136] width 301 height 39
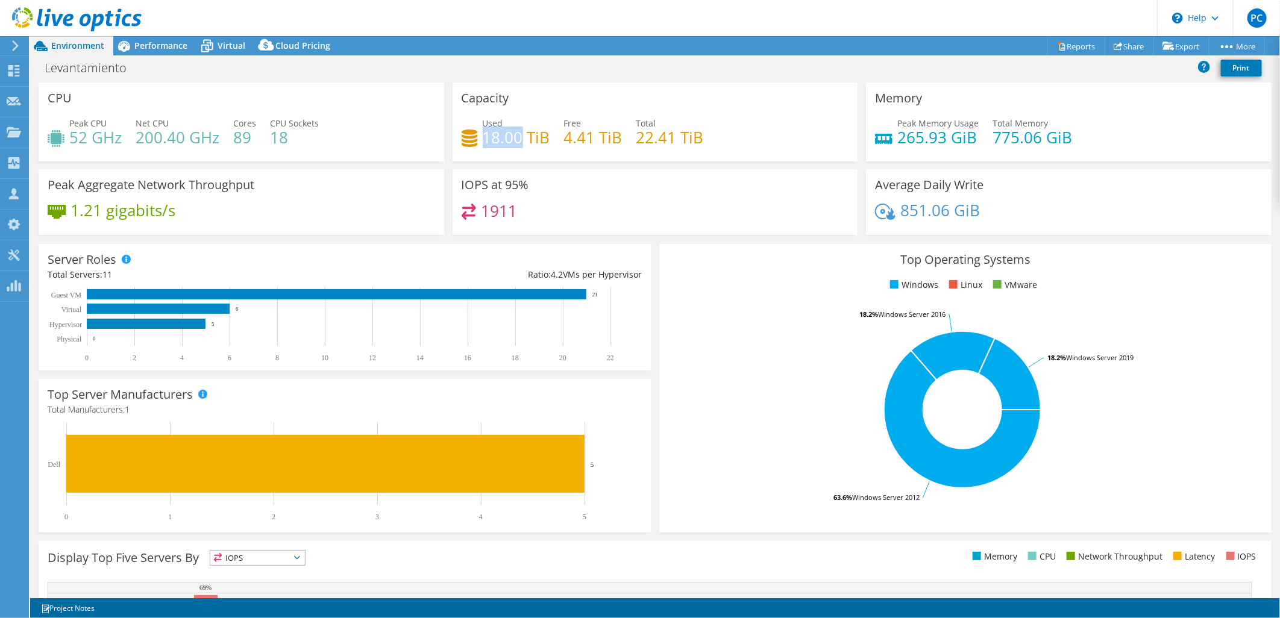
drag, startPoint x: 480, startPoint y: 143, endPoint x: 516, endPoint y: 139, distance: 35.9
click at [516, 139] on h4 "18.00 TiB" at bounding box center [516, 137] width 67 height 13
drag, startPoint x: 516, startPoint y: 139, endPoint x: 481, endPoint y: 134, distance: 35.3
click at [483, 134] on h4 "18.00 TiB" at bounding box center [516, 137] width 67 height 13
drag, startPoint x: 481, startPoint y: 134, endPoint x: 503, endPoint y: 134, distance: 22.3
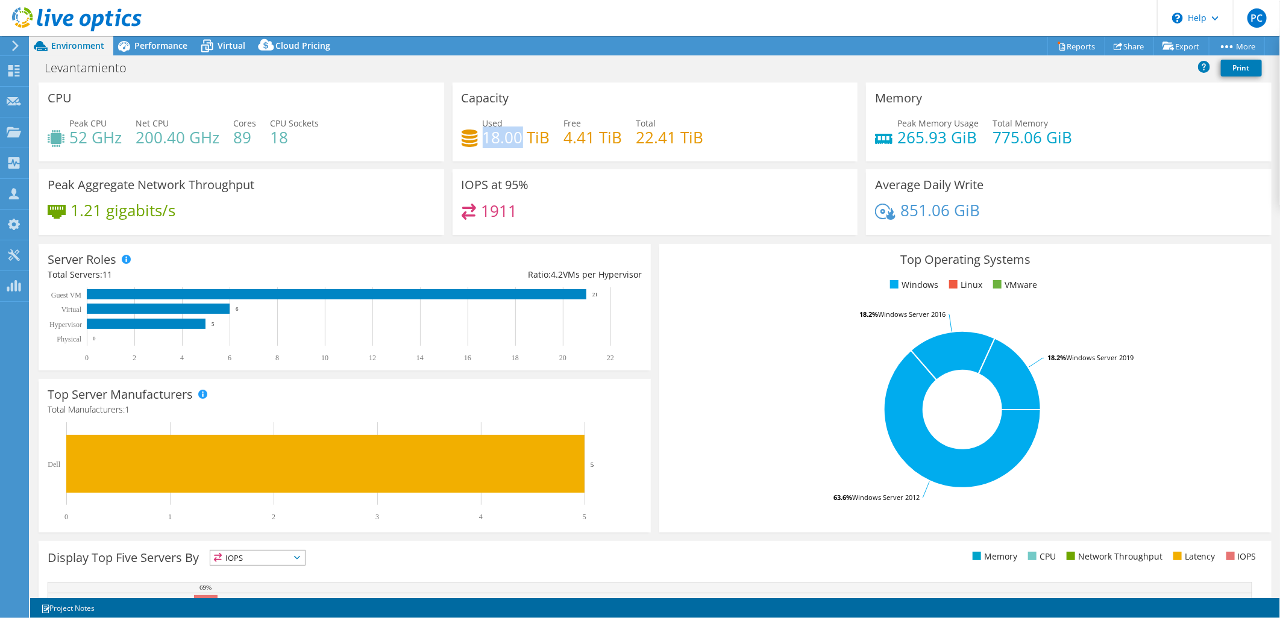
click at [503, 134] on h4 "18.00 TiB" at bounding box center [516, 137] width 67 height 13
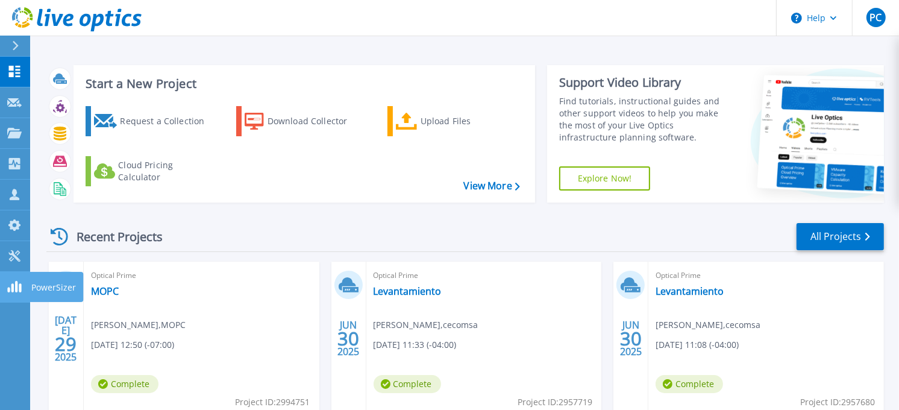
click at [49, 284] on p "PowerSizer" at bounding box center [53, 287] width 45 height 31
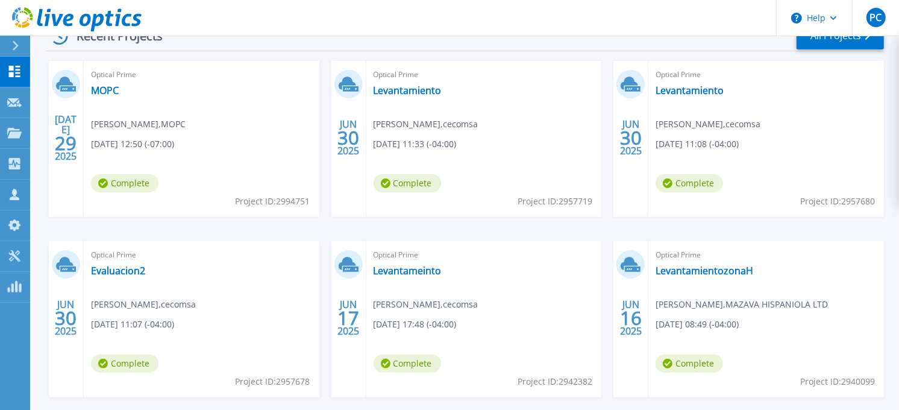
scroll to position [134, 0]
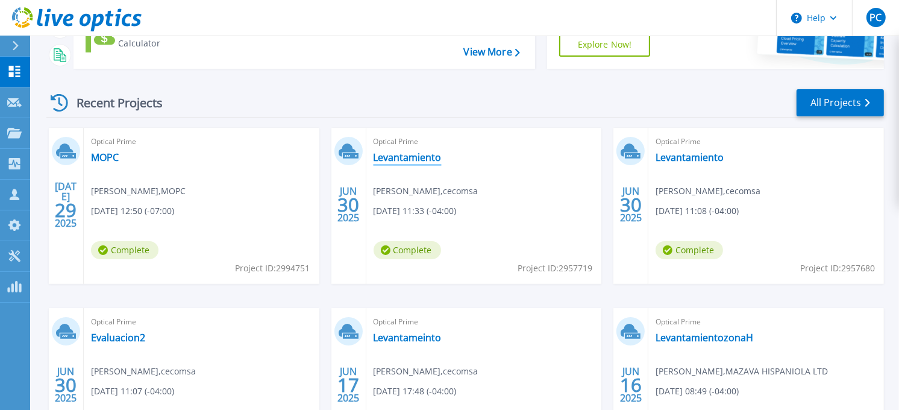
click at [422, 161] on link "Levantamiento" at bounding box center [408, 157] width 68 height 12
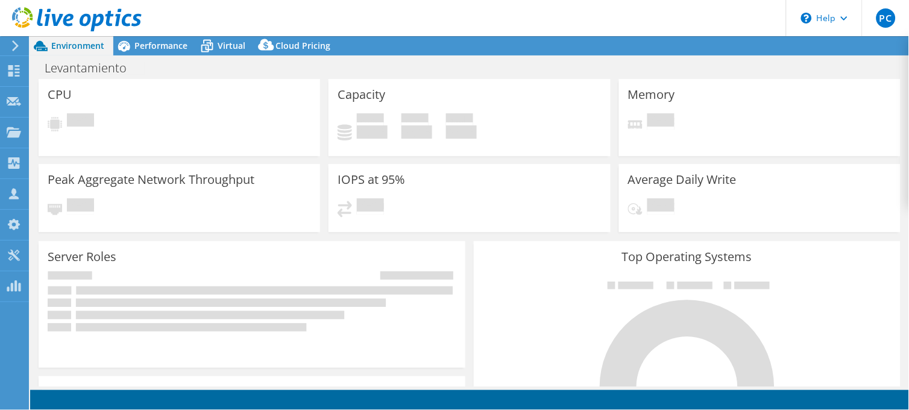
select select "HongKong"
